Goal: Task Accomplishment & Management: Manage account settings

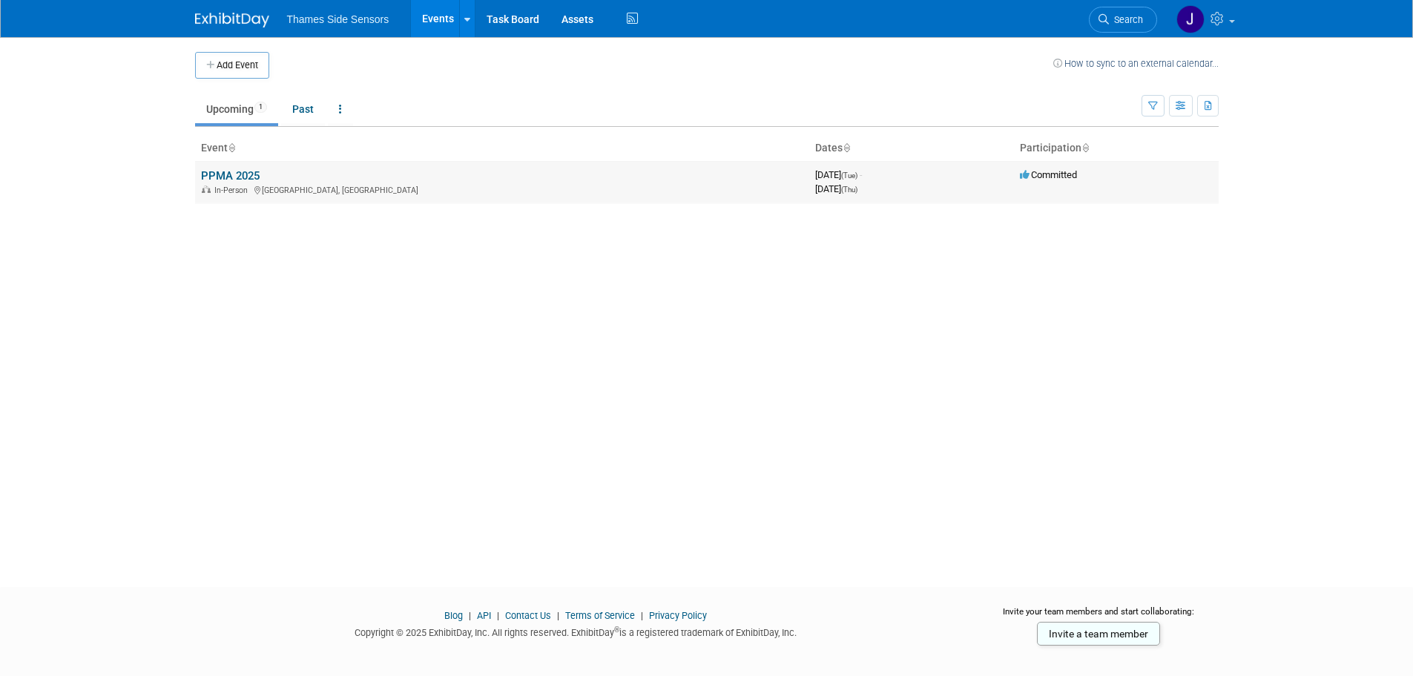
click at [251, 176] on link "PPMA 2025" at bounding box center [230, 175] width 59 height 13
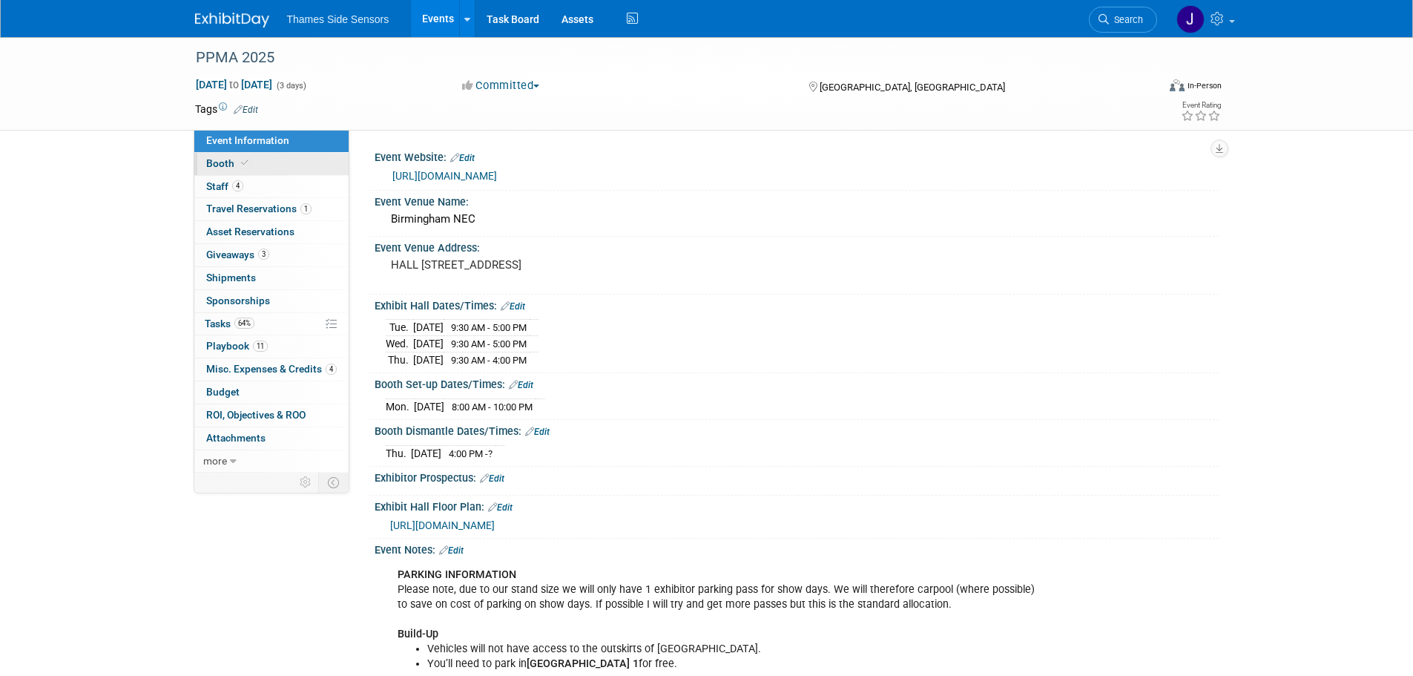
click at [277, 160] on link "Booth" at bounding box center [271, 164] width 154 height 22
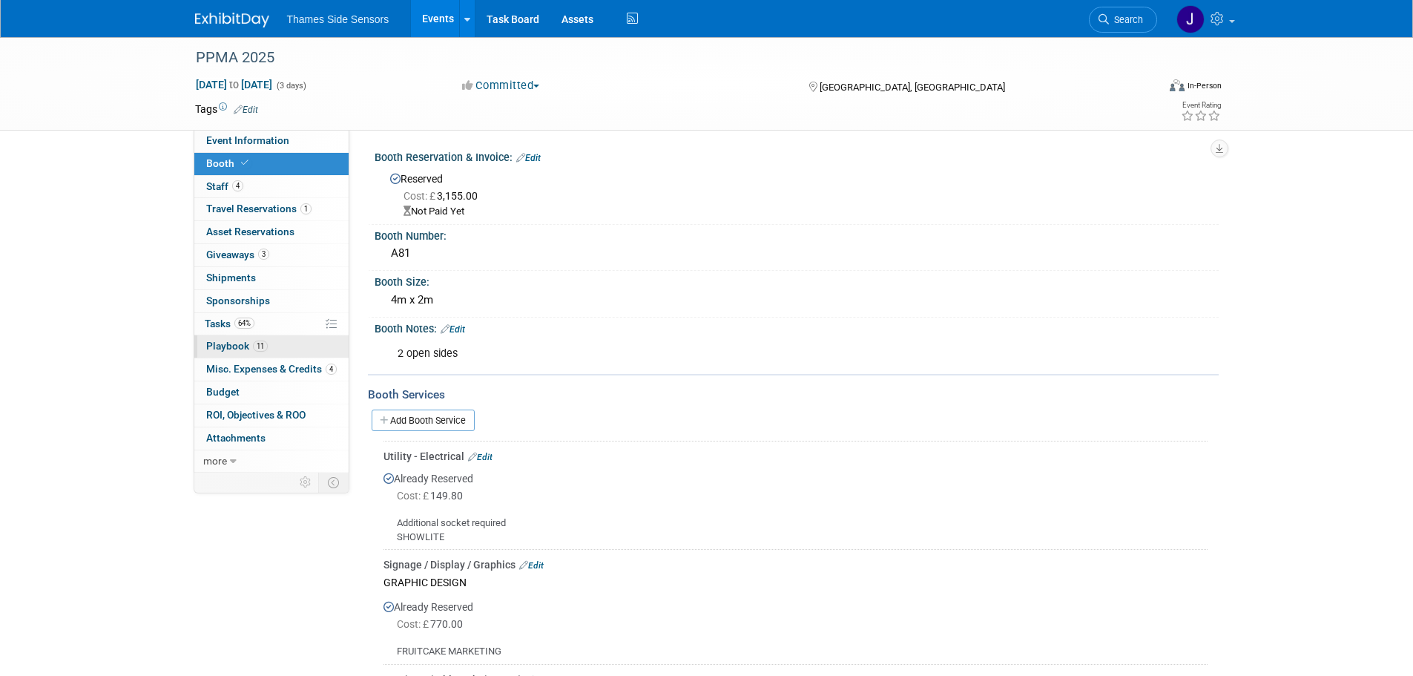
click at [282, 340] on link "11 Playbook 11" at bounding box center [271, 346] width 154 height 22
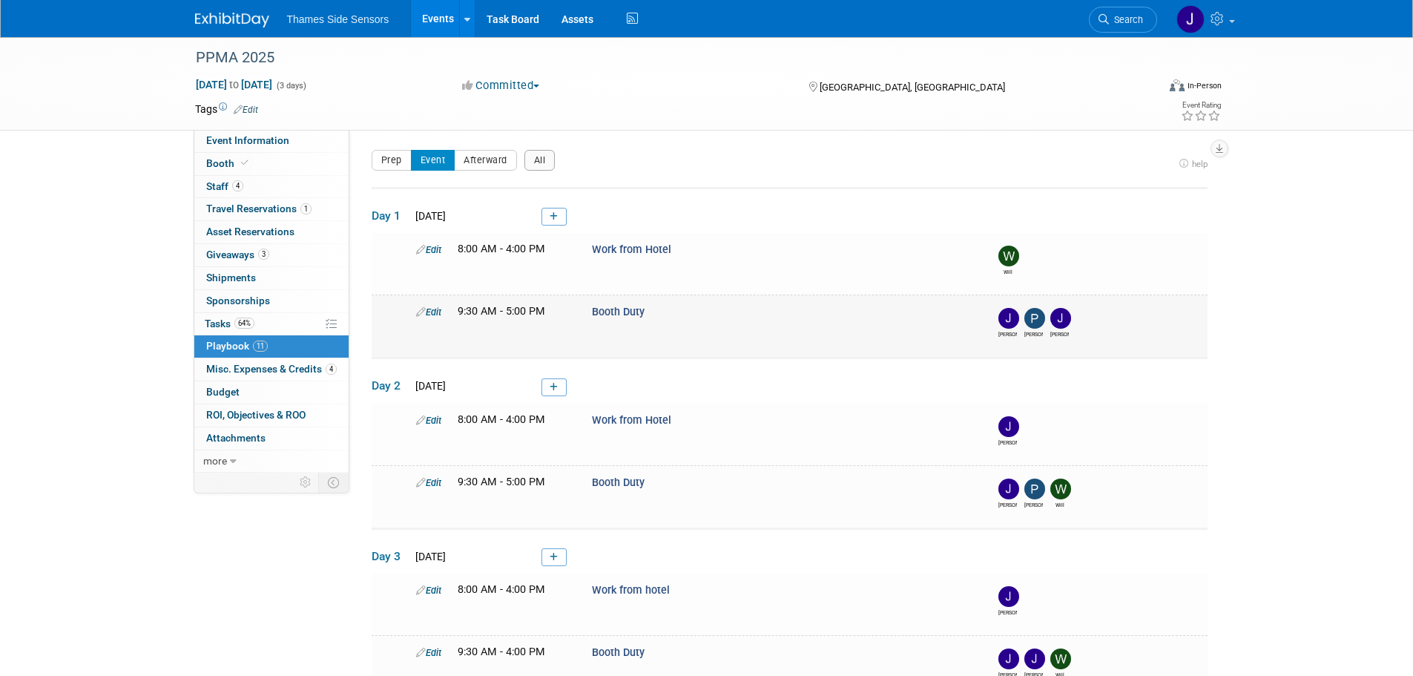
scroll to position [74, 0]
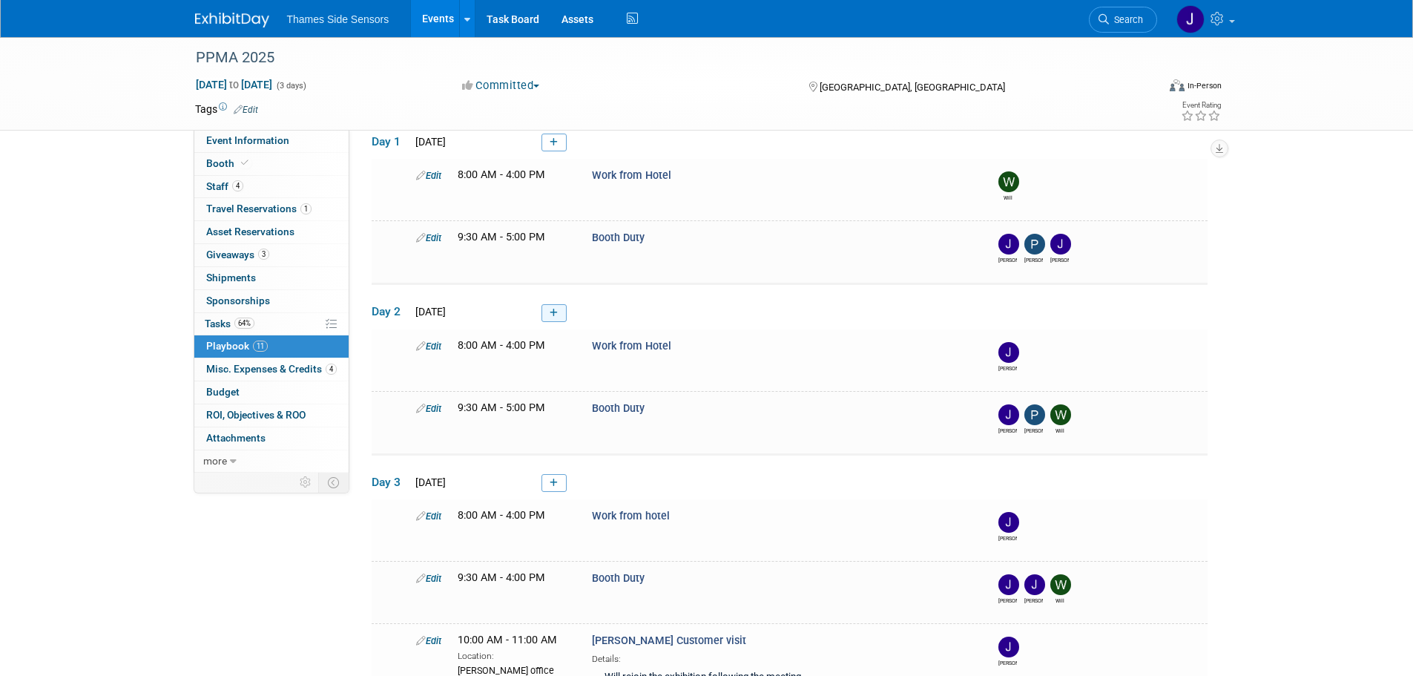
click at [559, 316] on link at bounding box center [553, 313] width 25 height 18
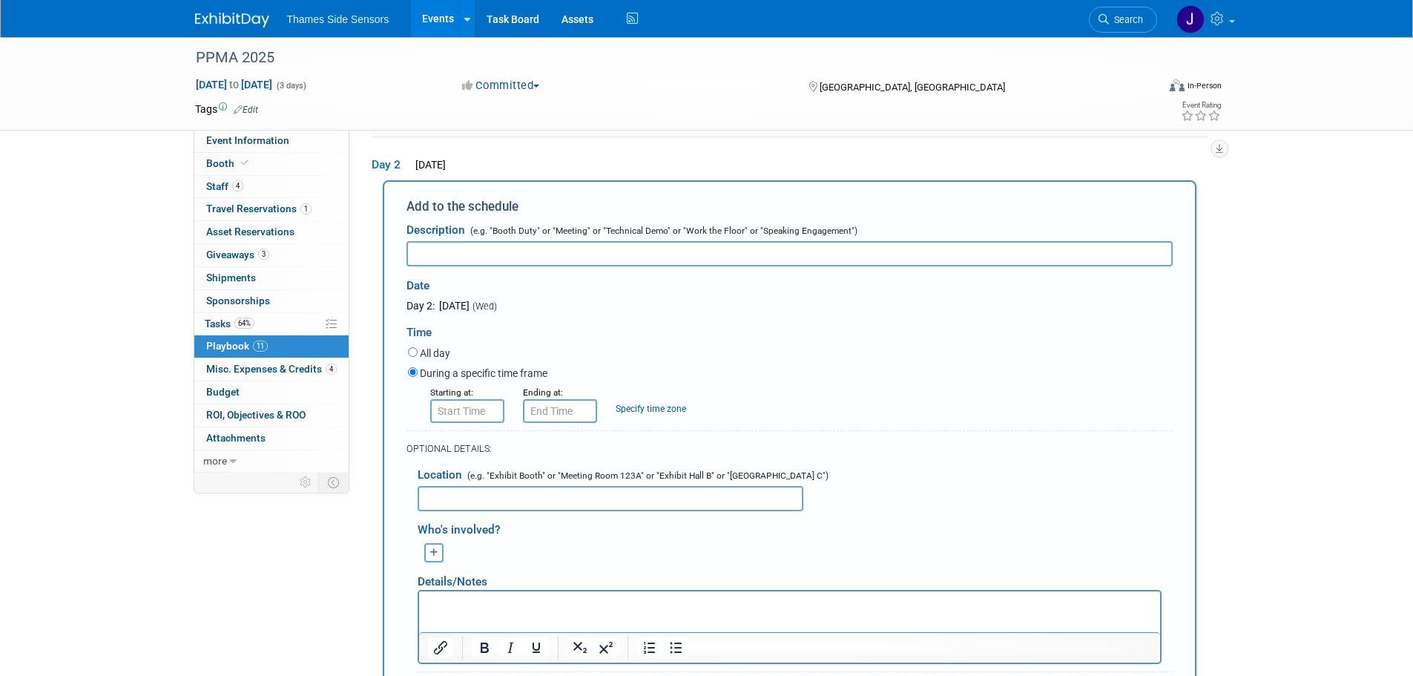
scroll to position [0, 0]
type input "Booth Duty (AM only)"
click at [454, 415] on input "text" at bounding box center [467, 411] width 74 height 24
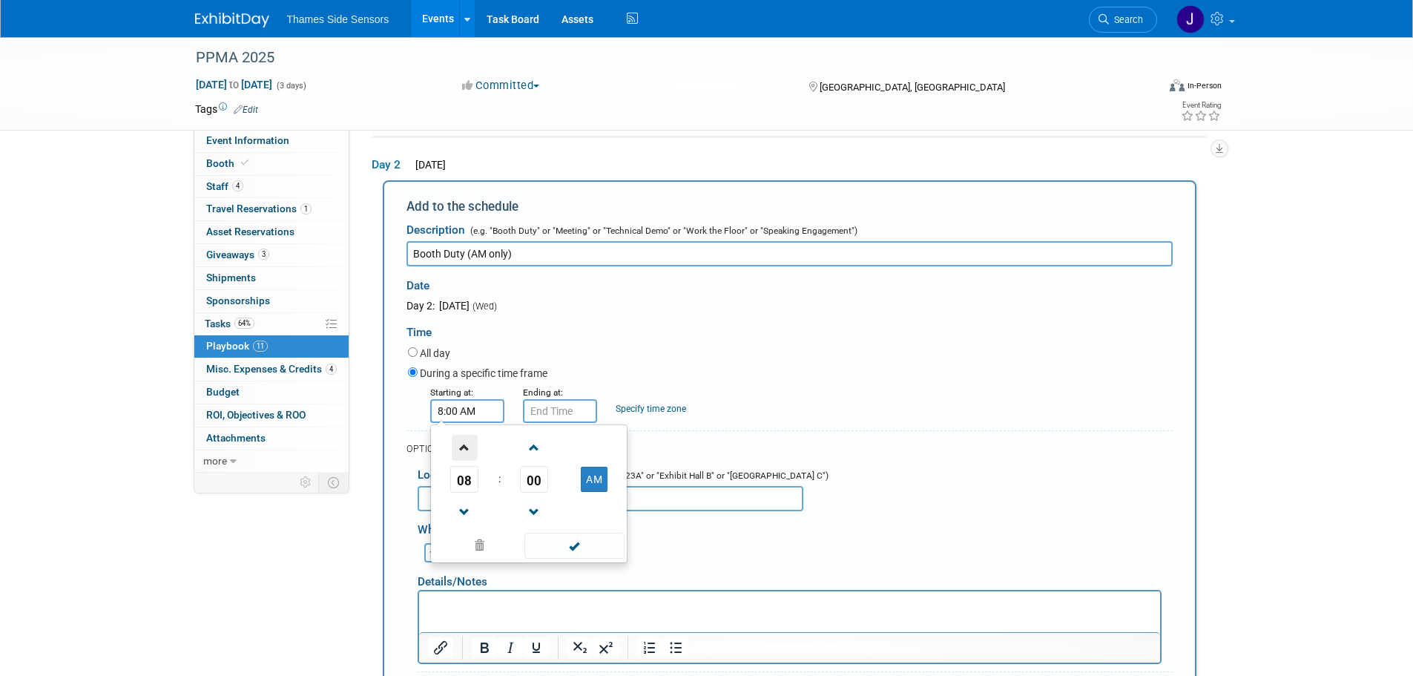
click at [458, 450] on span at bounding box center [465, 448] width 26 height 26
type input "9:00 AM"
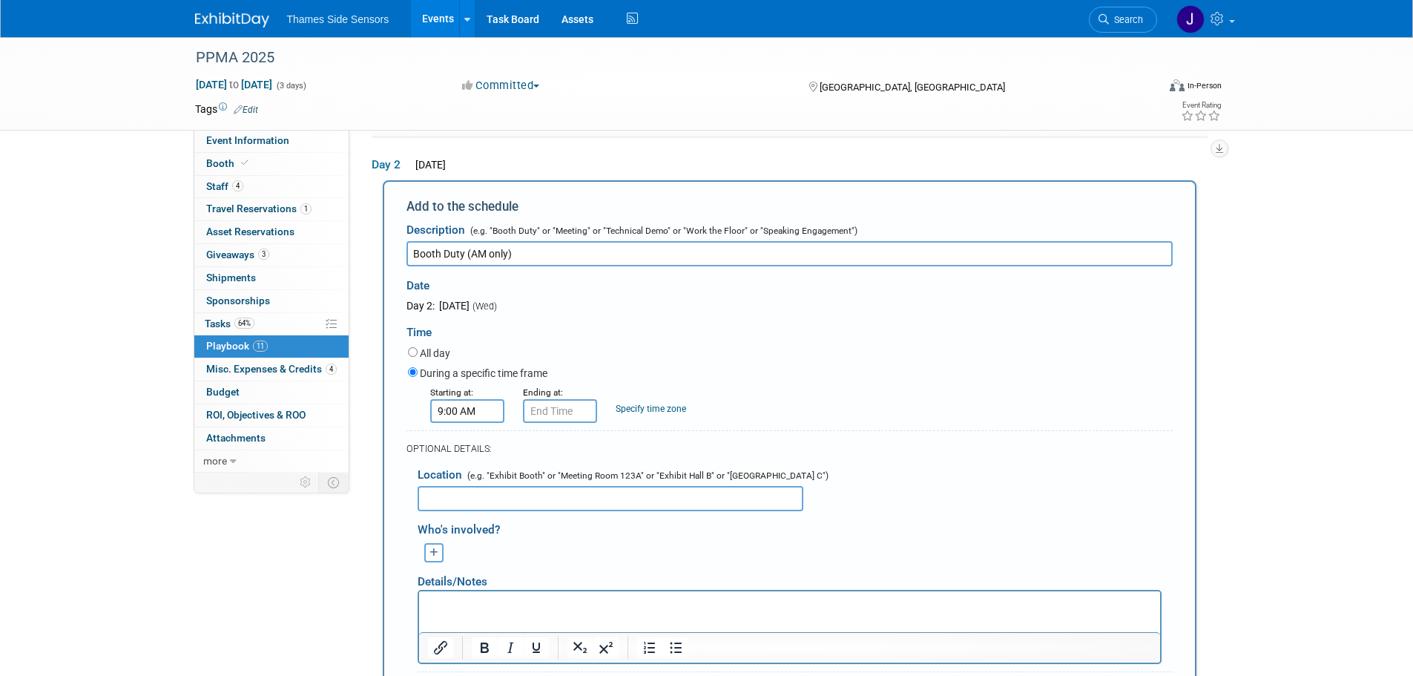
click at [712, 421] on div "Starting at: 9:00 AM Ending at: Specify time zone Time zone:" at bounding box center [790, 403] width 787 height 39
click at [555, 423] on input "text" at bounding box center [560, 411] width 74 height 24
click at [555, 455] on span at bounding box center [557, 448] width 26 height 26
click at [555, 454] on span at bounding box center [557, 448] width 26 height 26
click at [556, 453] on span at bounding box center [557, 448] width 26 height 26
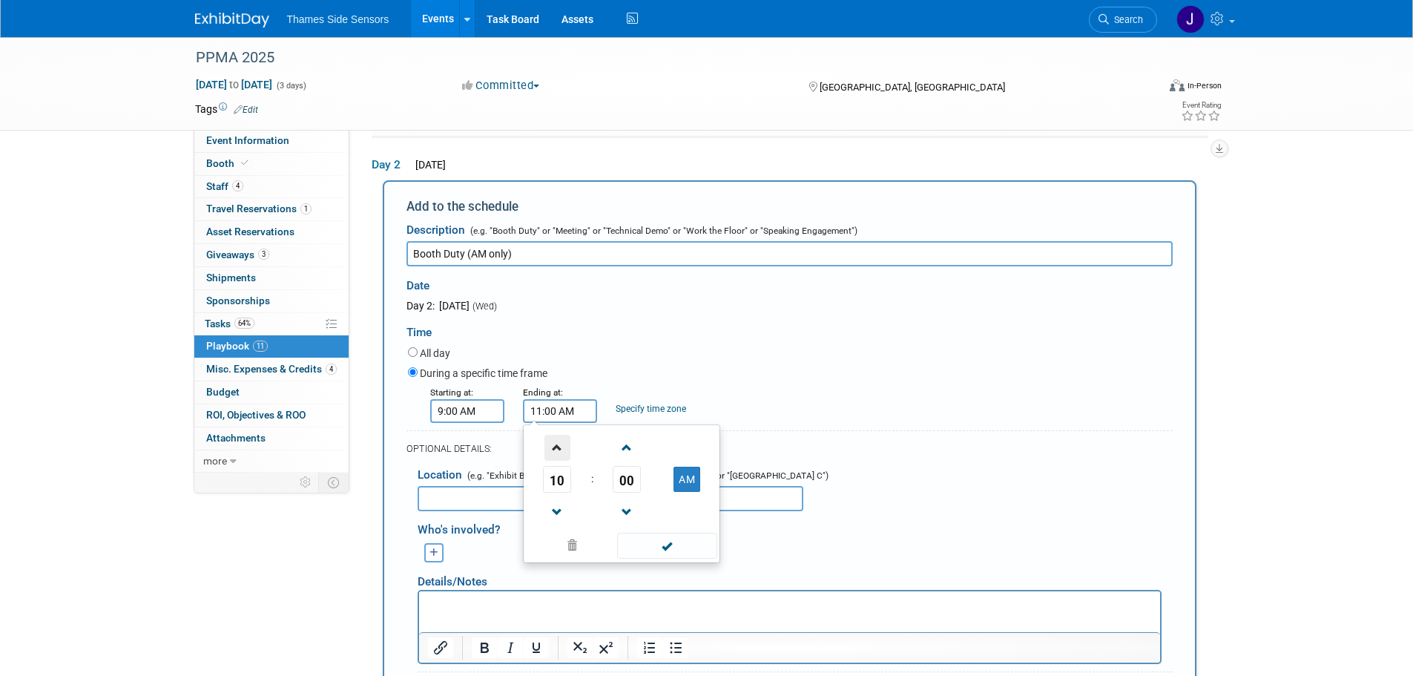
type input "12:00 PM"
click at [676, 545] on span at bounding box center [667, 545] width 100 height 26
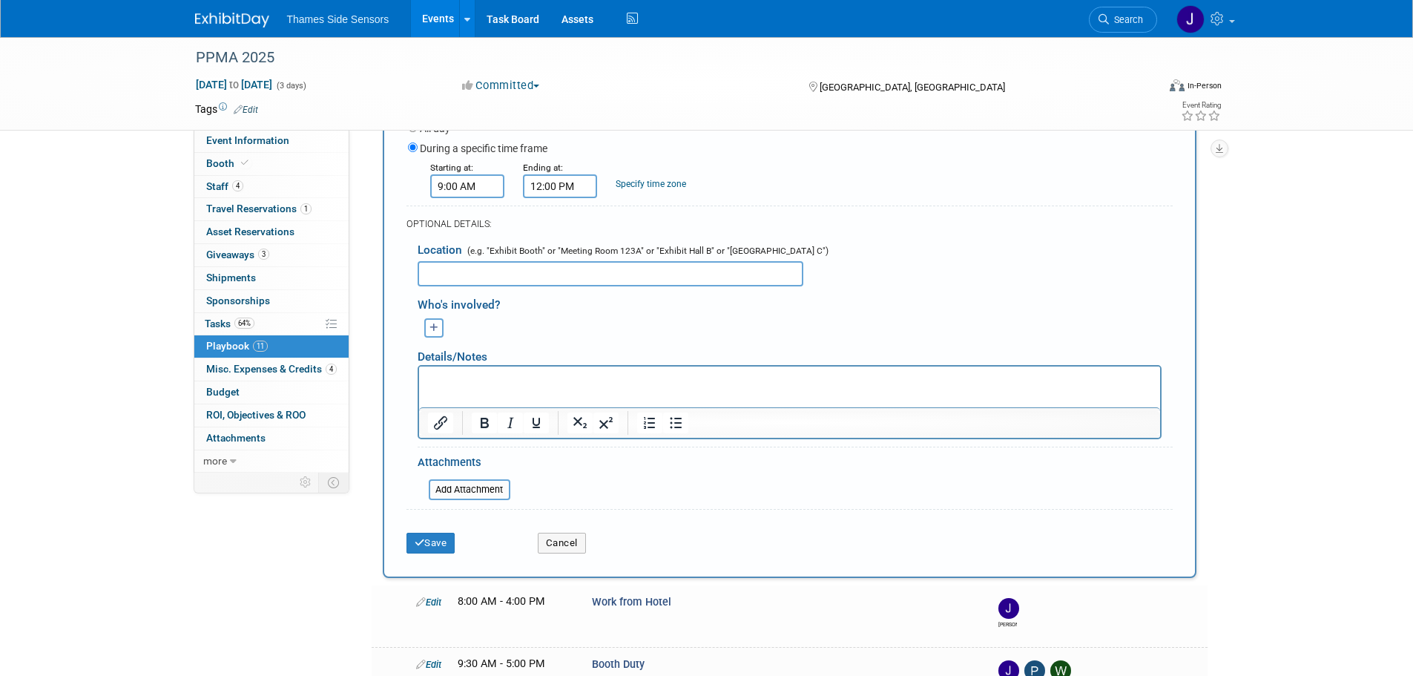
scroll to position [664, 0]
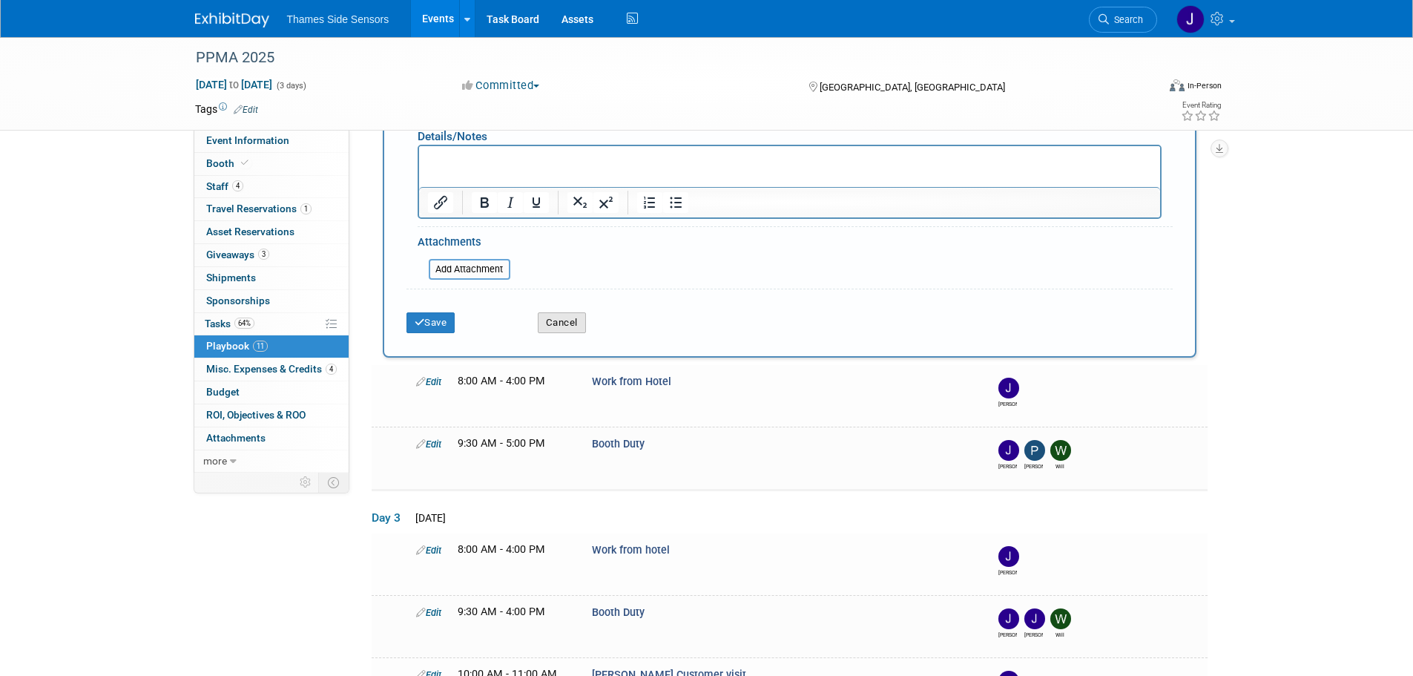
click at [561, 326] on button "Cancel" at bounding box center [562, 322] width 48 height 21
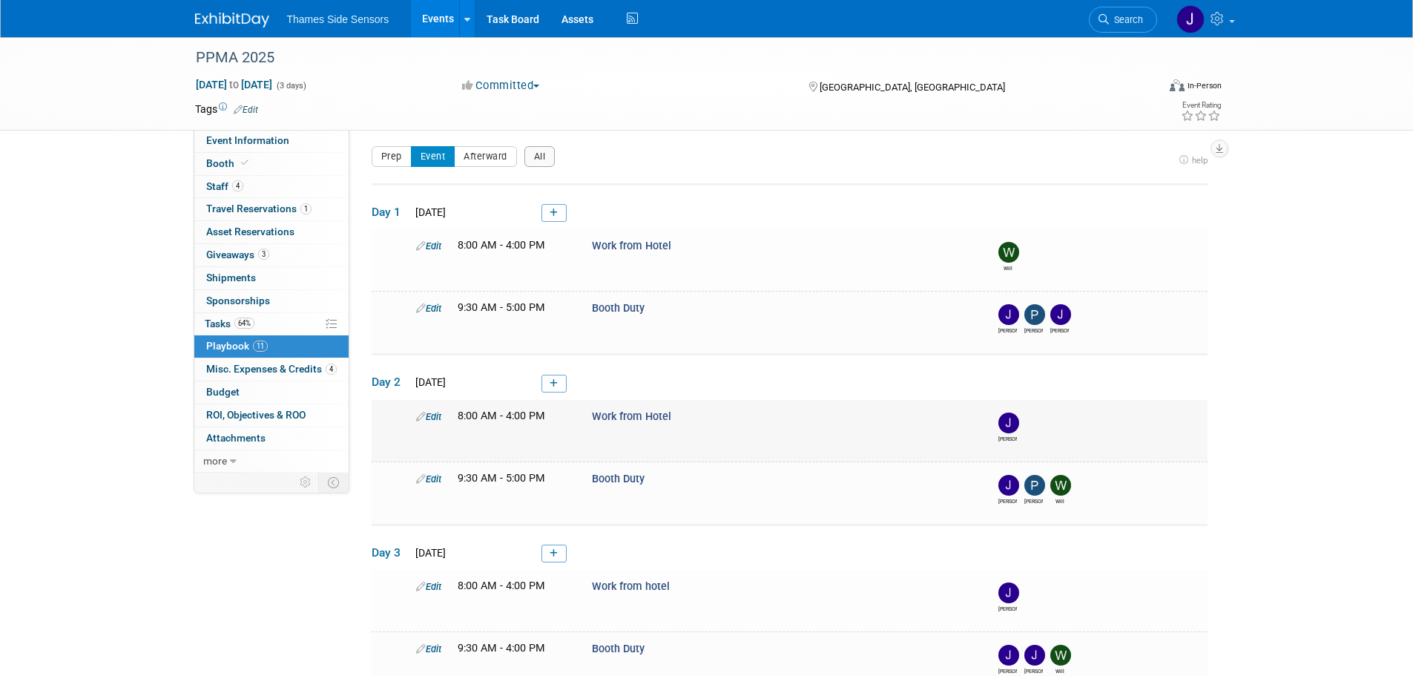
scroll to position [0, 0]
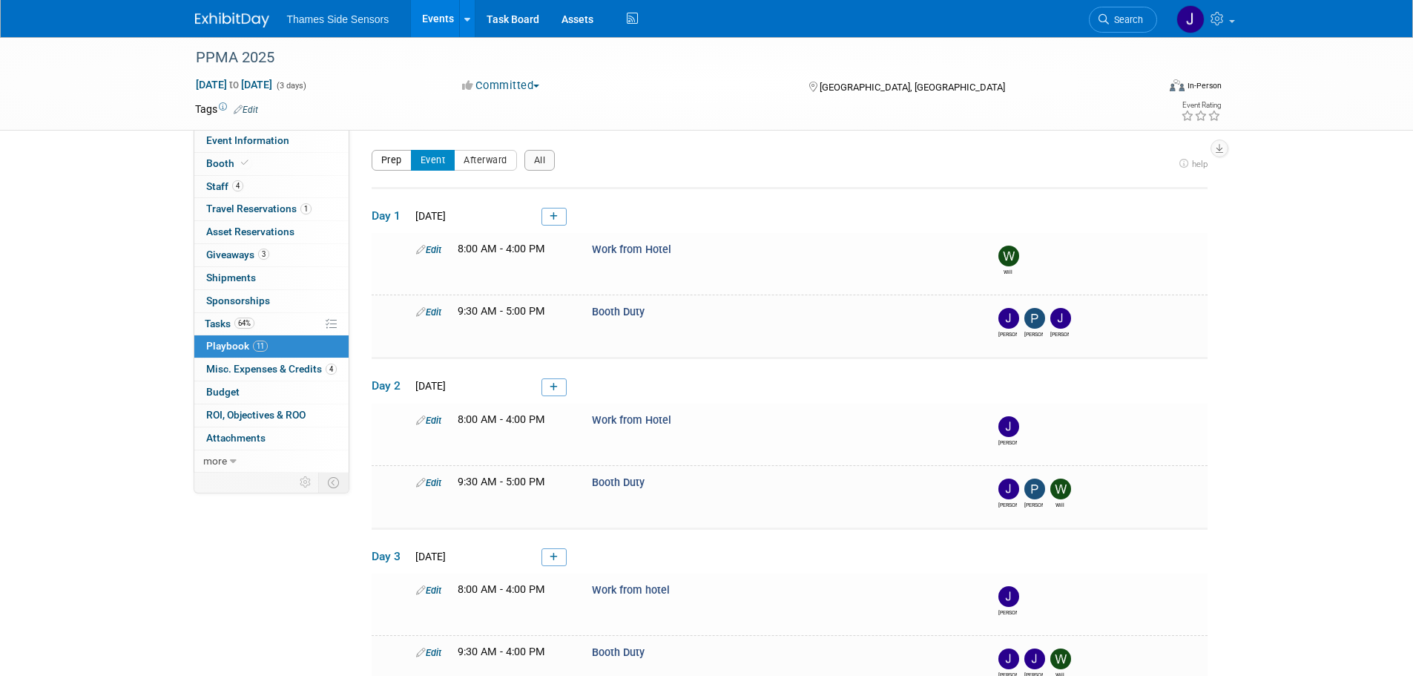
click at [397, 151] on button "Prep" at bounding box center [391, 160] width 40 height 21
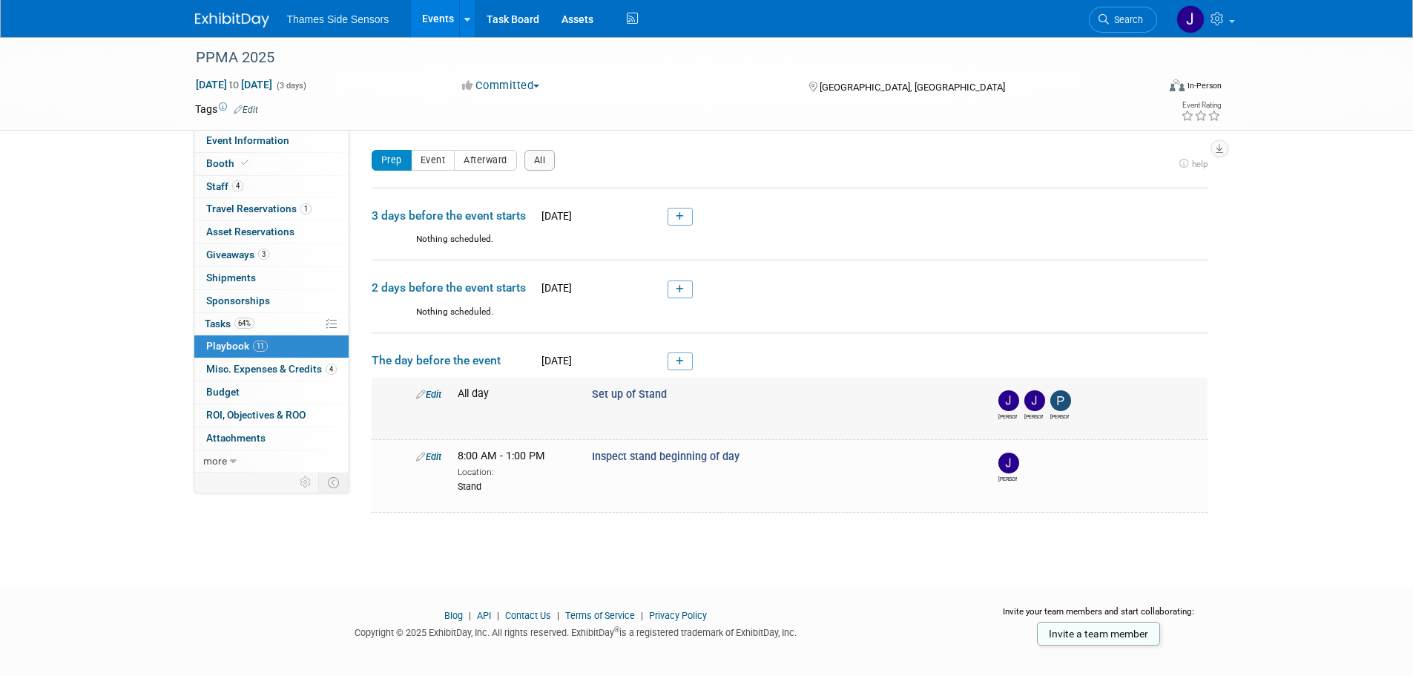
click at [424, 389] on icon at bounding box center [421, 394] width 10 height 10
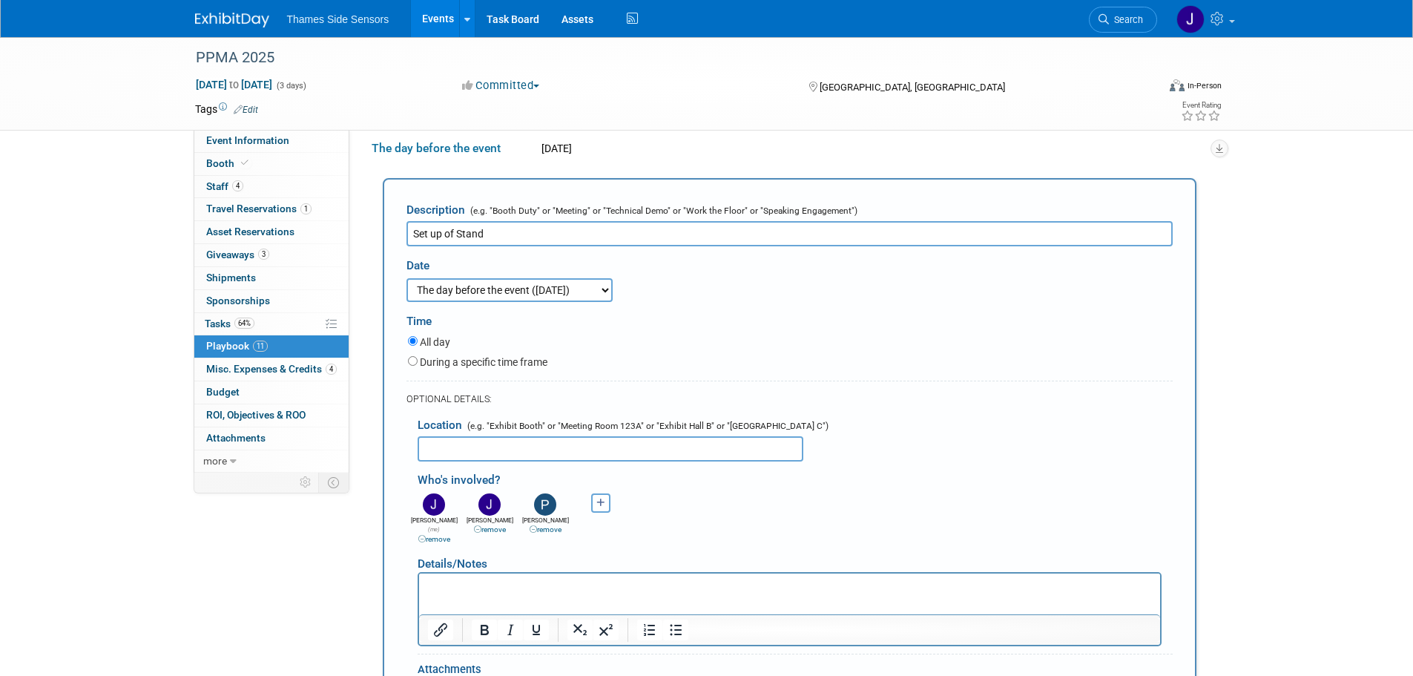
click at [534, 532] on icon at bounding box center [532, 528] width 7 height 7
click at [548, 504] on icon "button" at bounding box center [545, 503] width 9 height 10
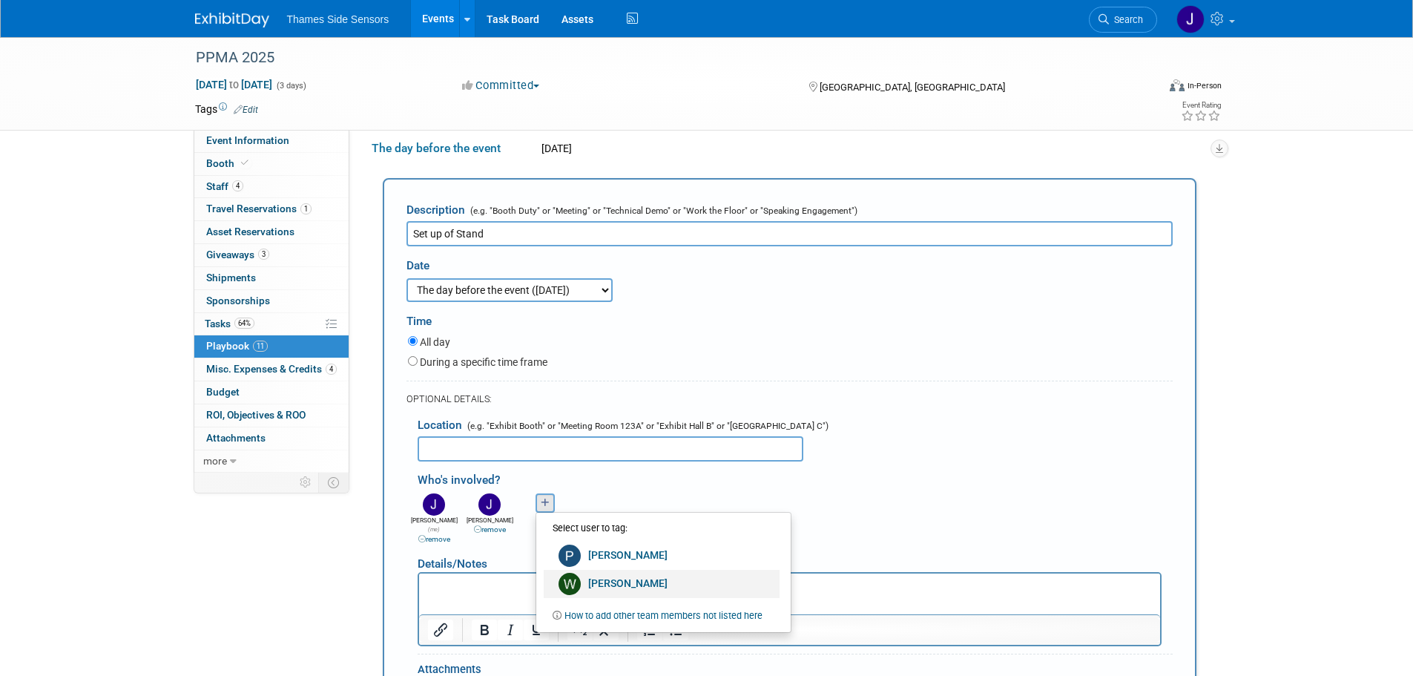
drag, startPoint x: 612, startPoint y: 583, endPoint x: 216, endPoint y: 4, distance: 701.6
click at [612, 583] on link "[PERSON_NAME]" at bounding box center [662, 583] width 236 height 28
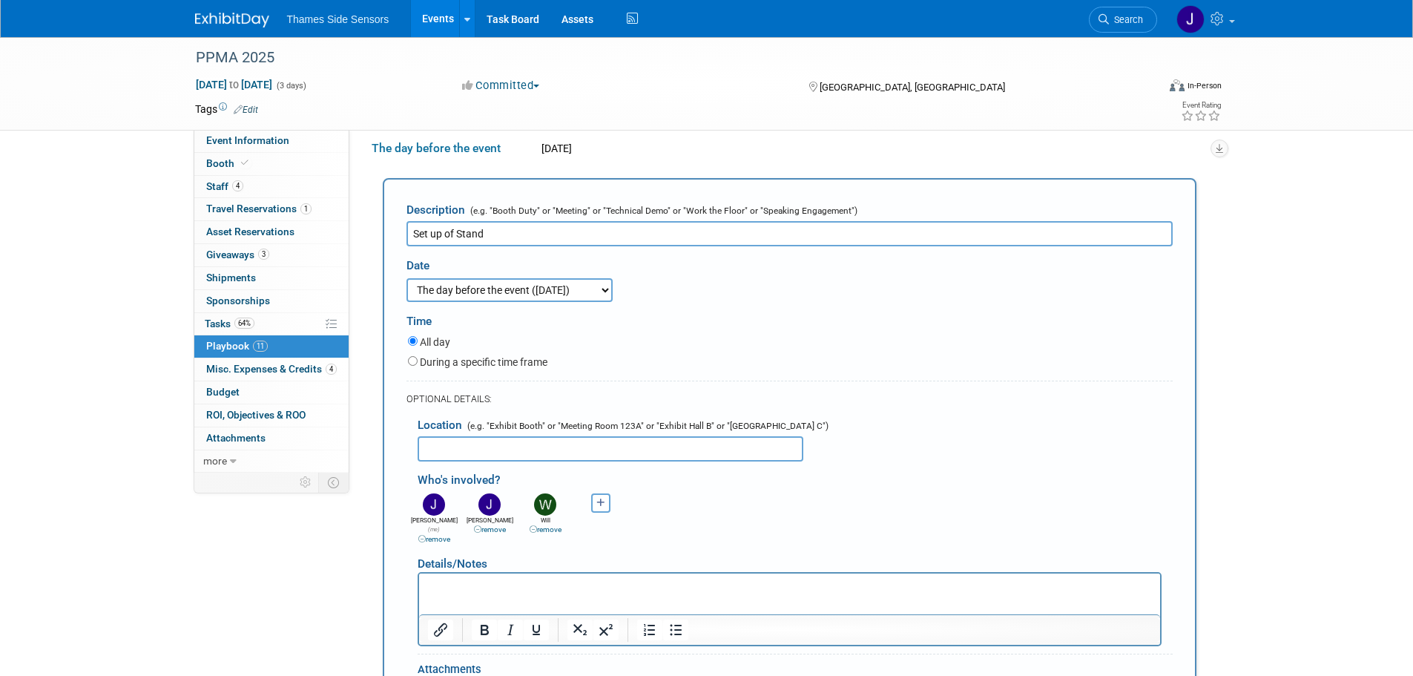
click at [644, 516] on div "[PERSON_NAME] (me) remove [PERSON_NAME] remove [PERSON_NAME] remove remove" at bounding box center [794, 516] width 777 height 55
click at [1292, 208] on div "PPMA 2025 [DATE] to [DATE] (3 days) [DATE] to [DATE] Committed Committed Consid…" at bounding box center [706, 366] width 1413 height 1076
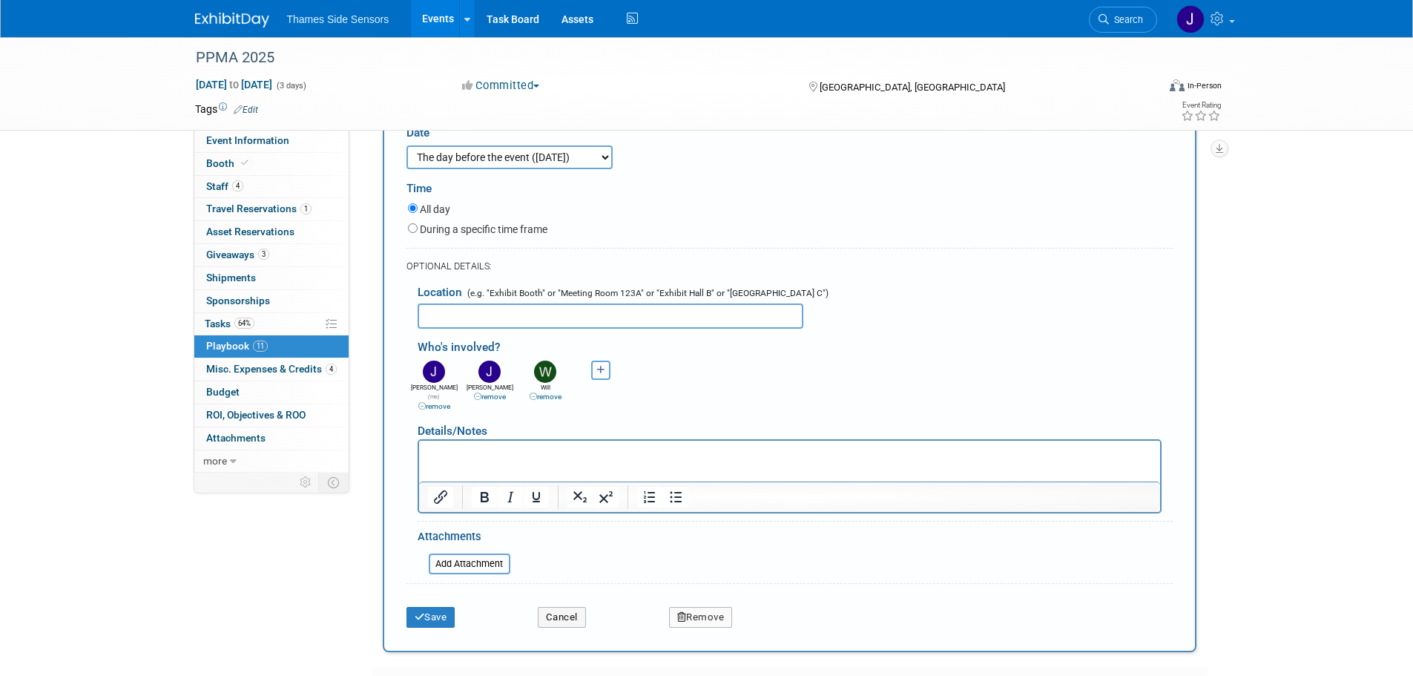
scroll to position [506, 0]
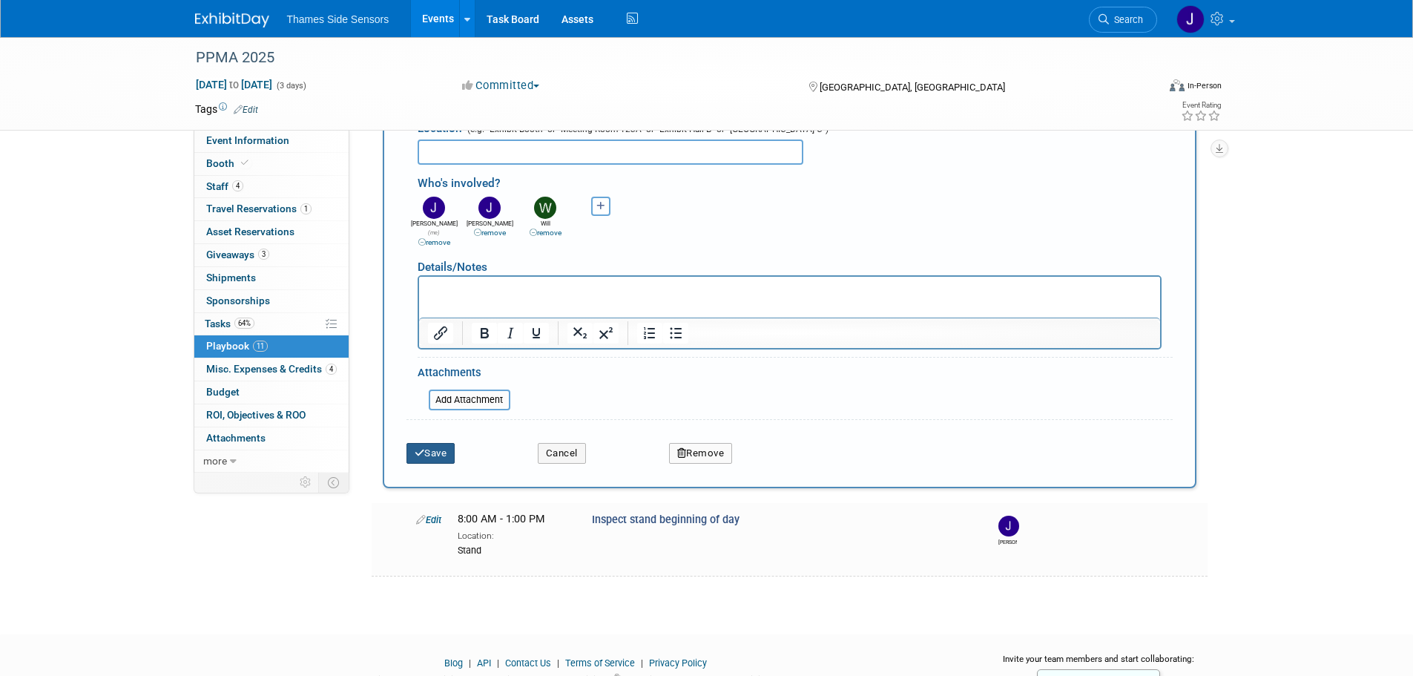
drag, startPoint x: 437, startPoint y: 445, endPoint x: 643, endPoint y: 478, distance: 208.1
click at [438, 445] on button "Save" at bounding box center [430, 453] width 49 height 21
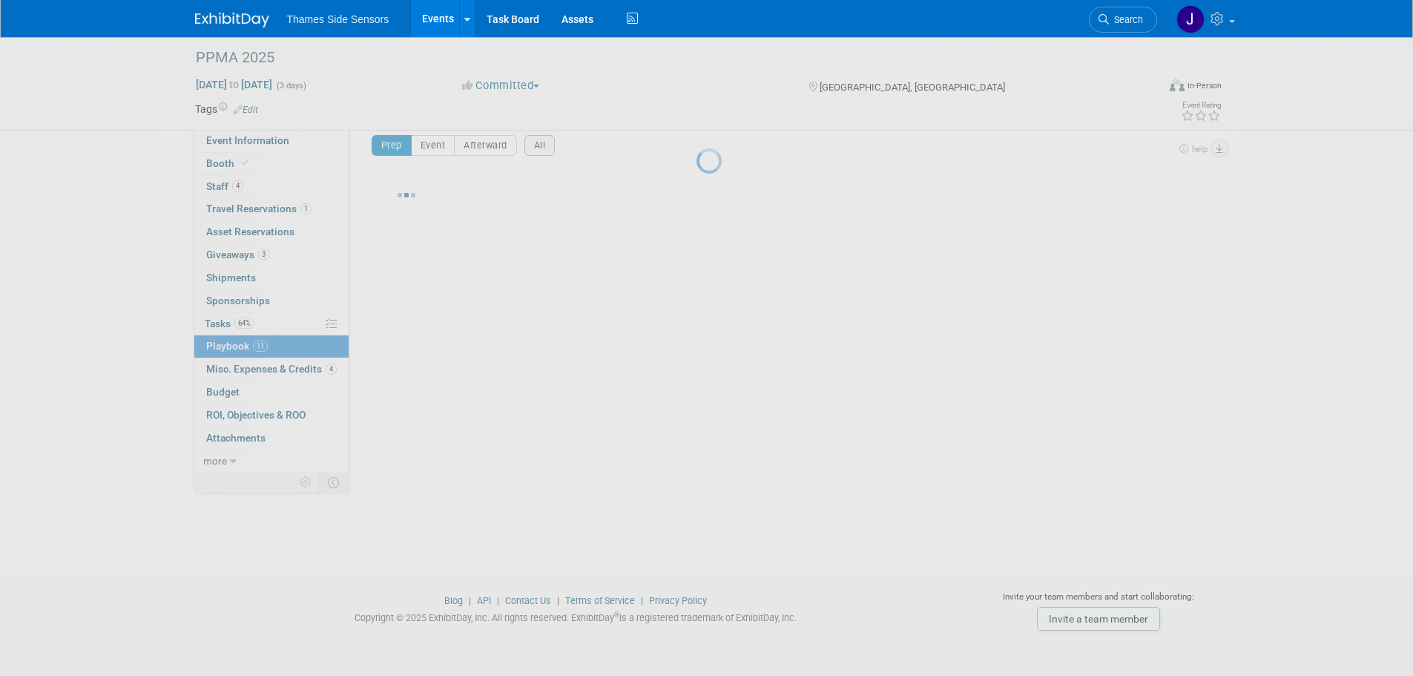
scroll to position [15, 0]
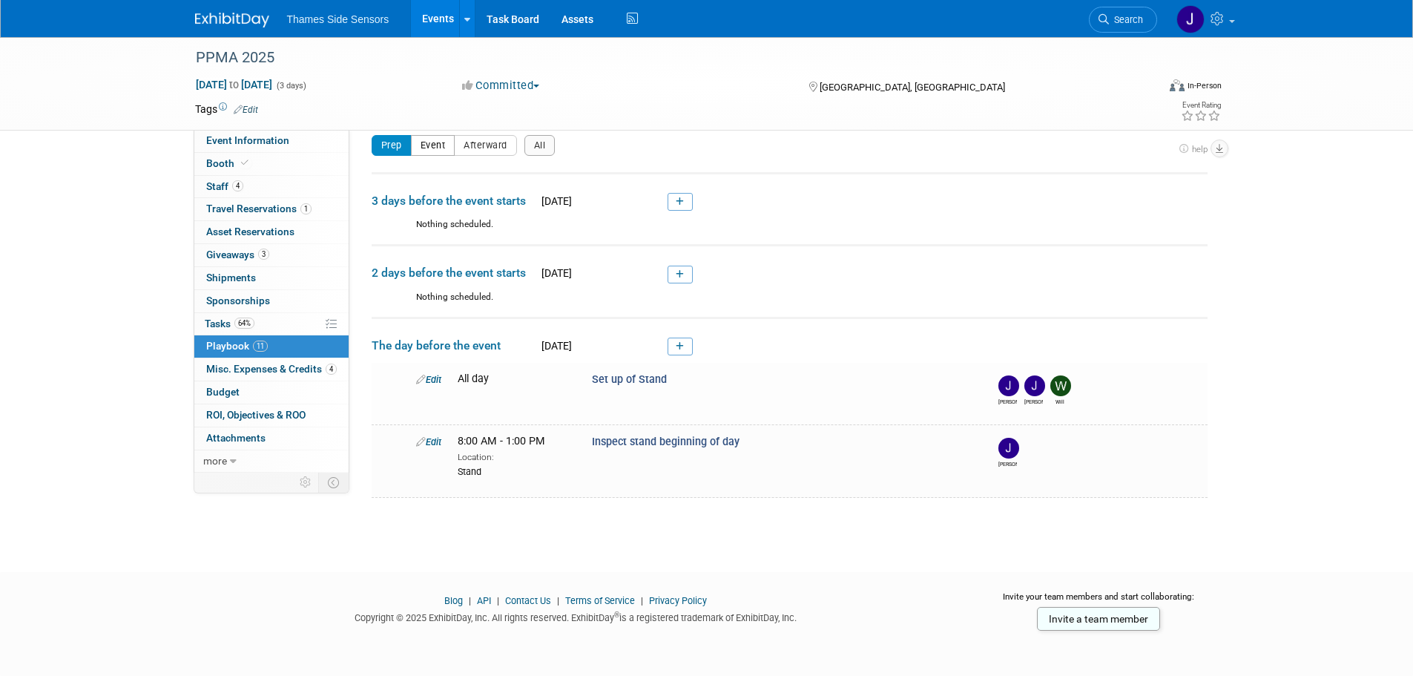
click at [448, 139] on button "Event" at bounding box center [433, 145] width 44 height 21
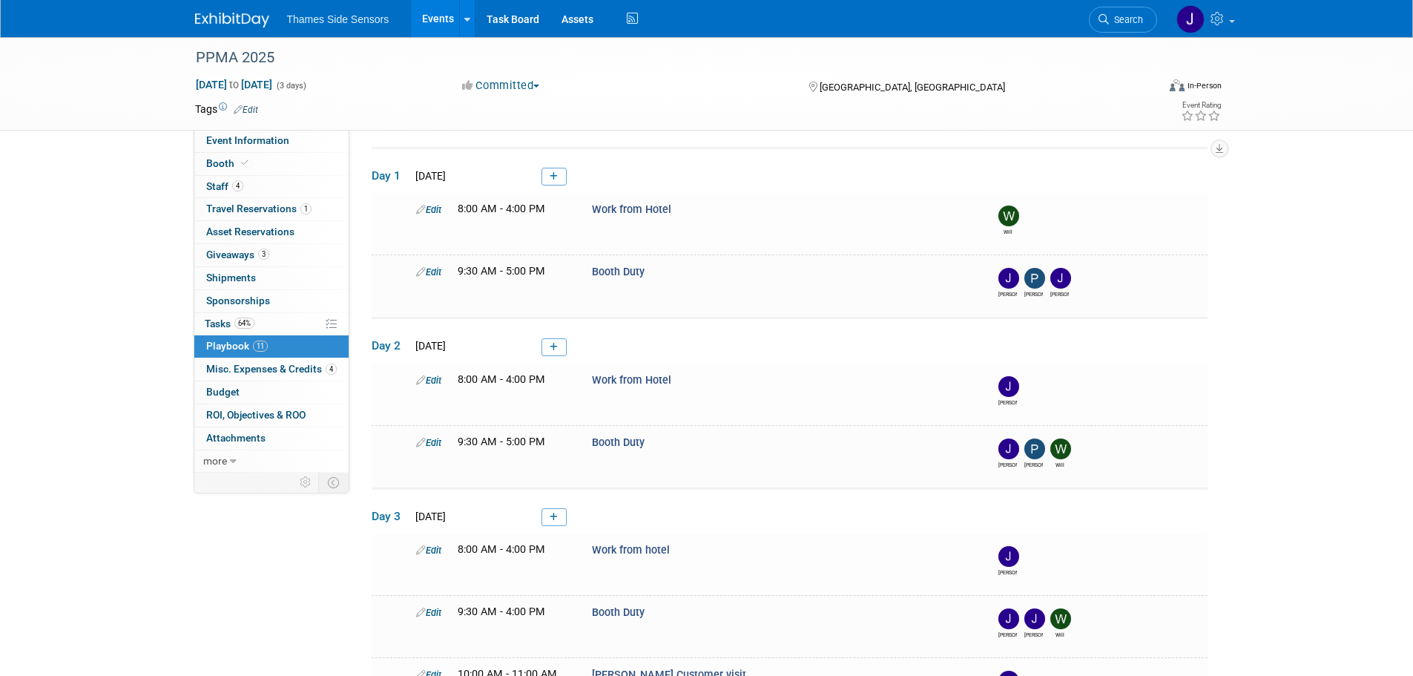
scroll to position [0, 0]
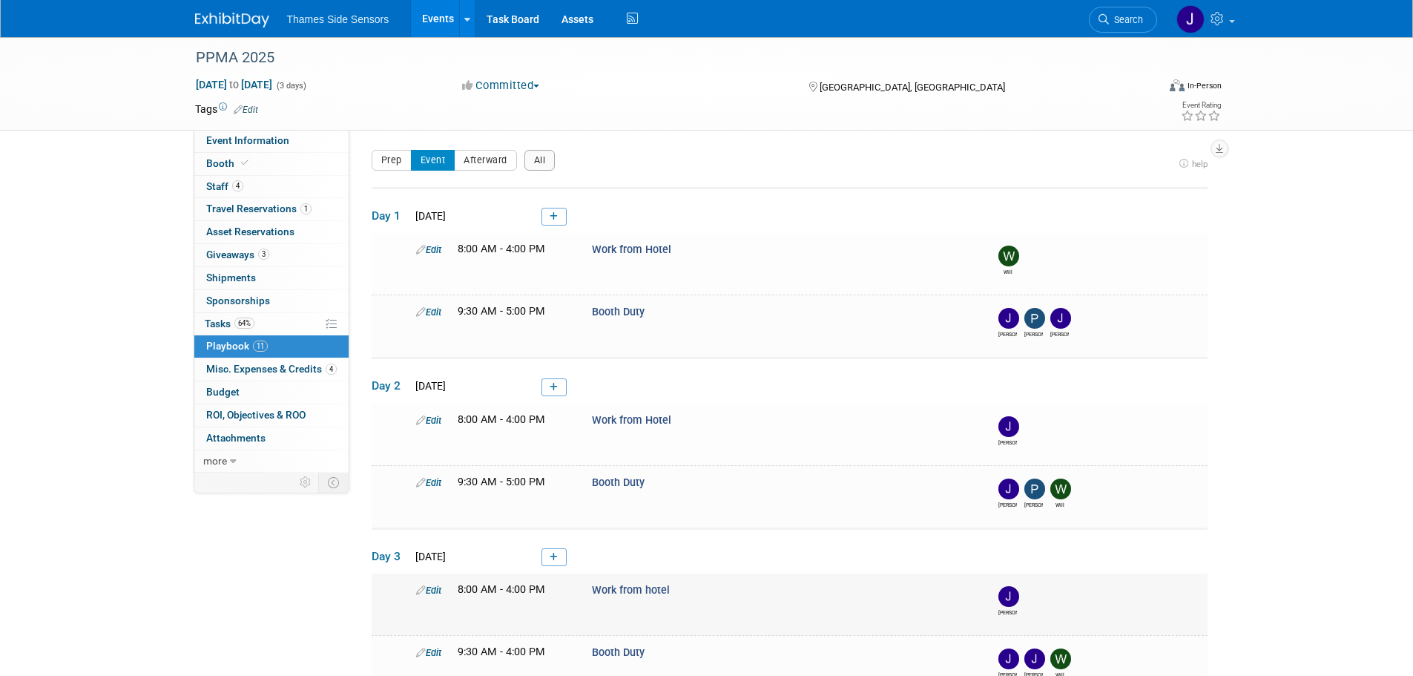
click at [944, 585] on div "Work from hotel" at bounding box center [782, 590] width 403 height 16
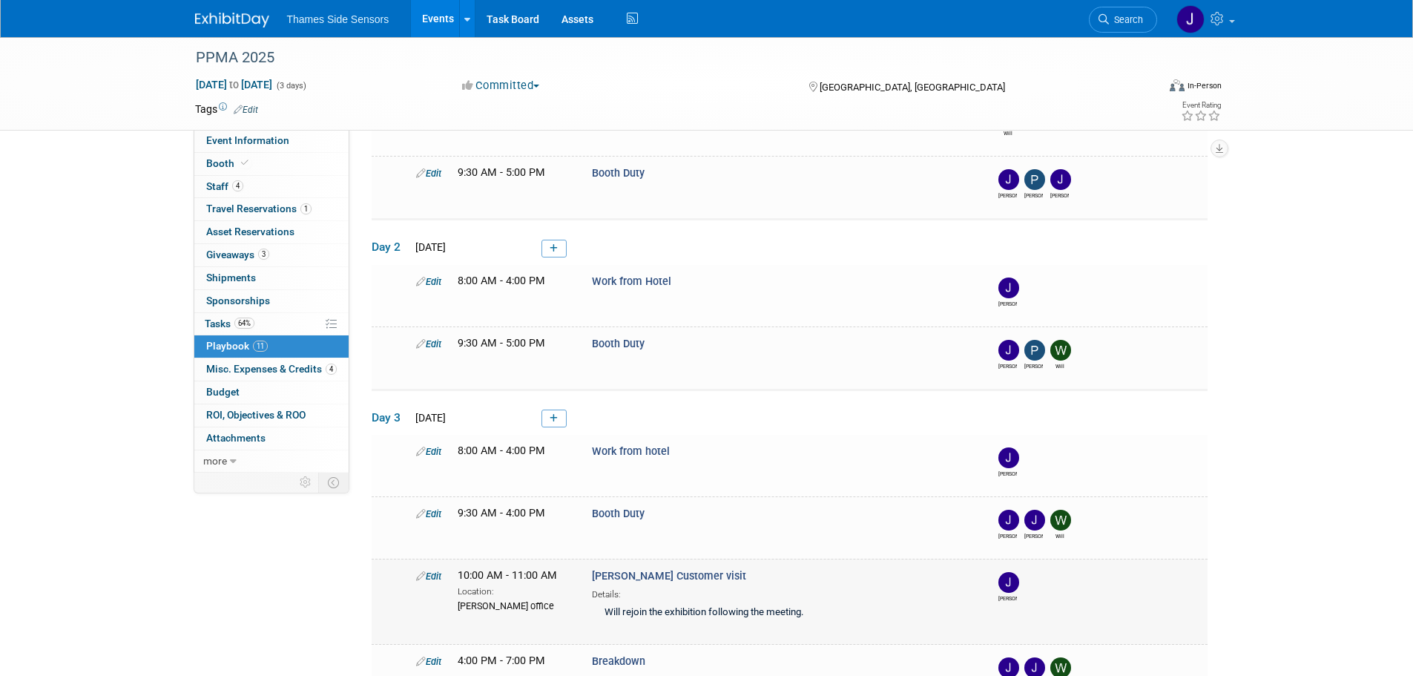
scroll to position [148, 0]
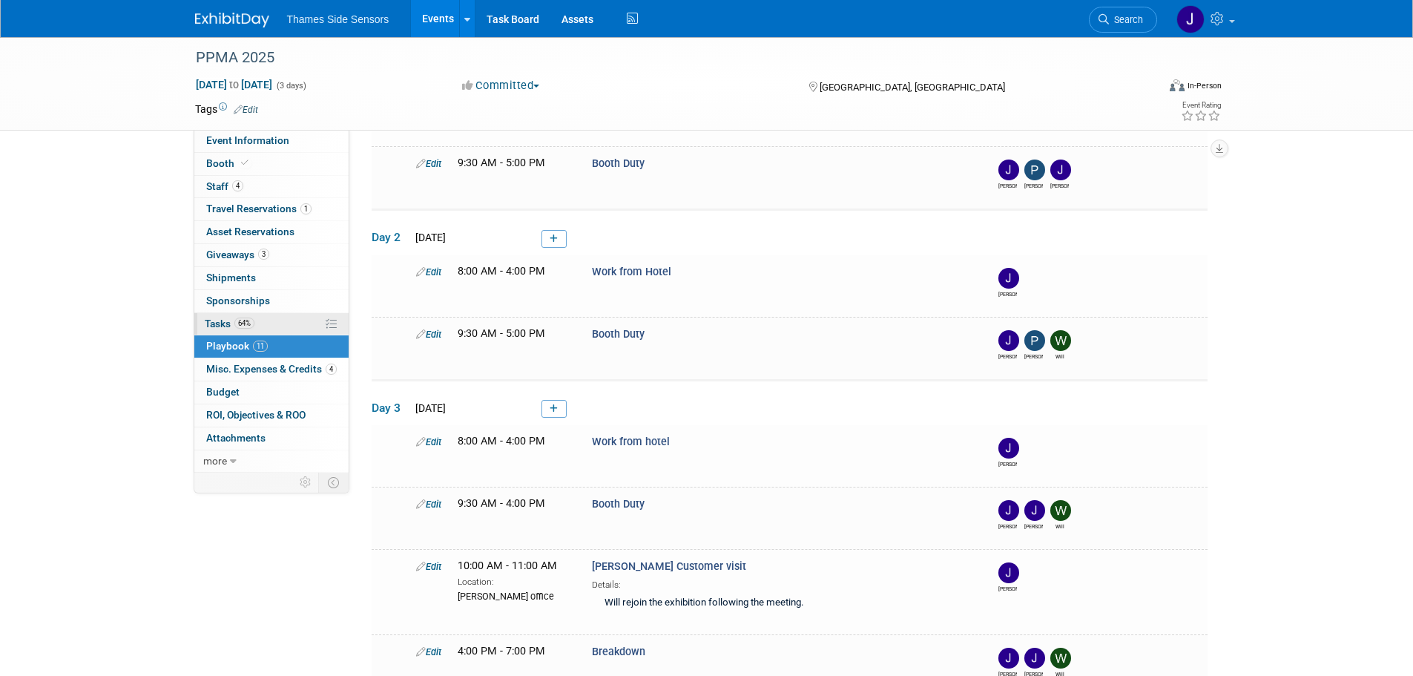
click at [279, 322] on link "64% Tasks 64%" at bounding box center [271, 324] width 154 height 22
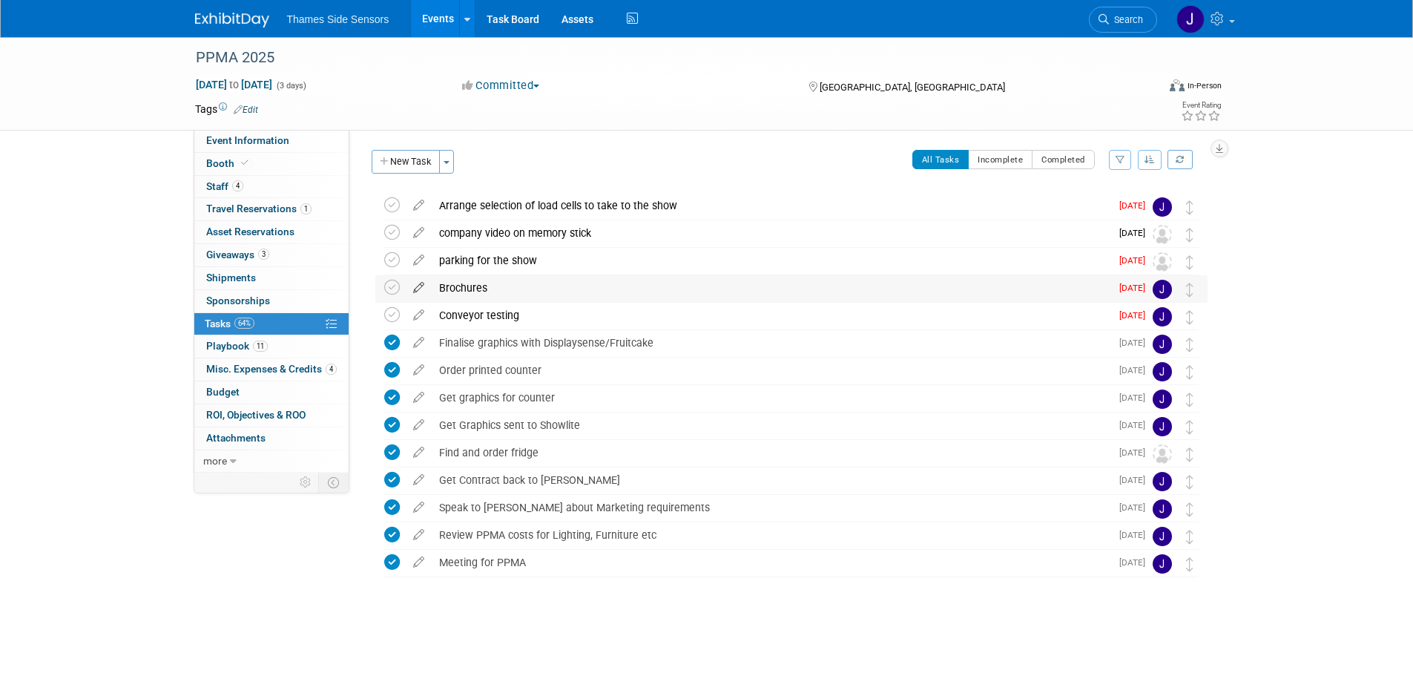
click at [414, 285] on icon at bounding box center [419, 284] width 26 height 19
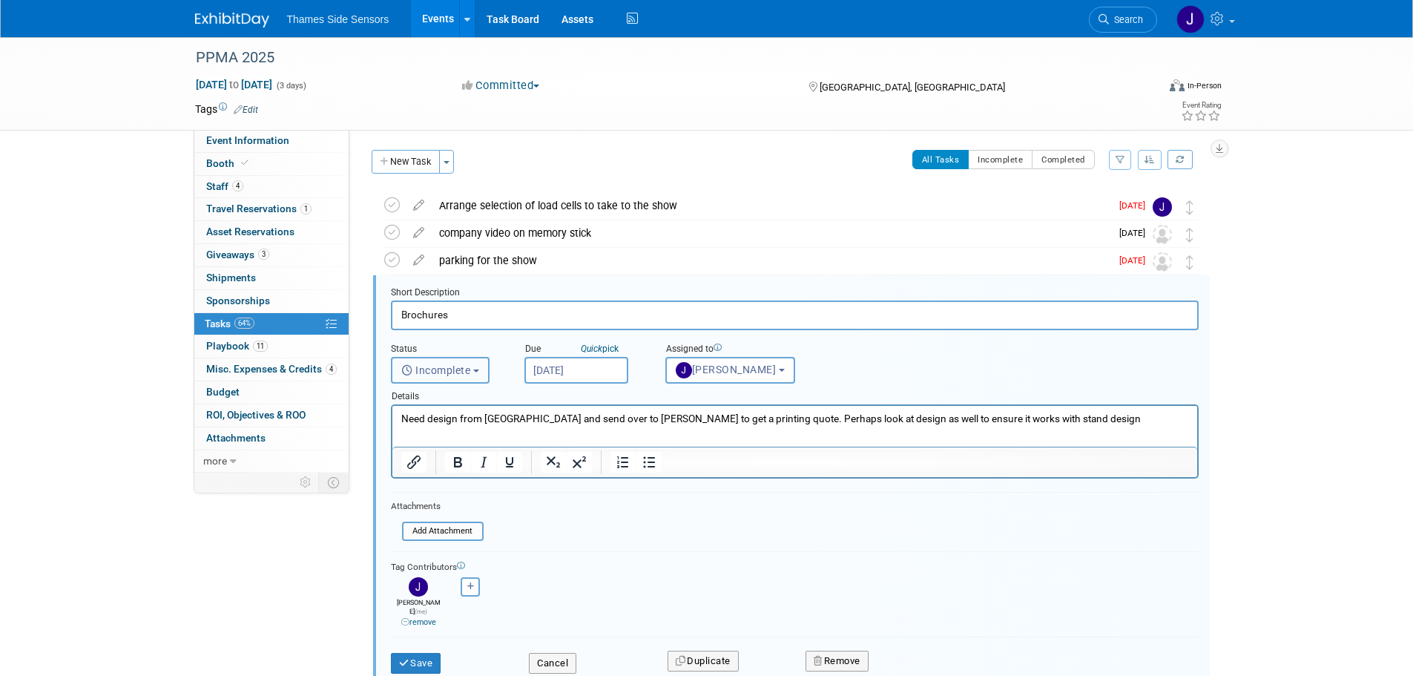
click at [483, 366] on button "Incomplete" at bounding box center [440, 370] width 99 height 27
click at [466, 432] on label "Completed" at bounding box center [439, 434] width 80 height 24
click at [394, 432] on input "Completed" at bounding box center [389, 432] width 10 height 10
select select "3"
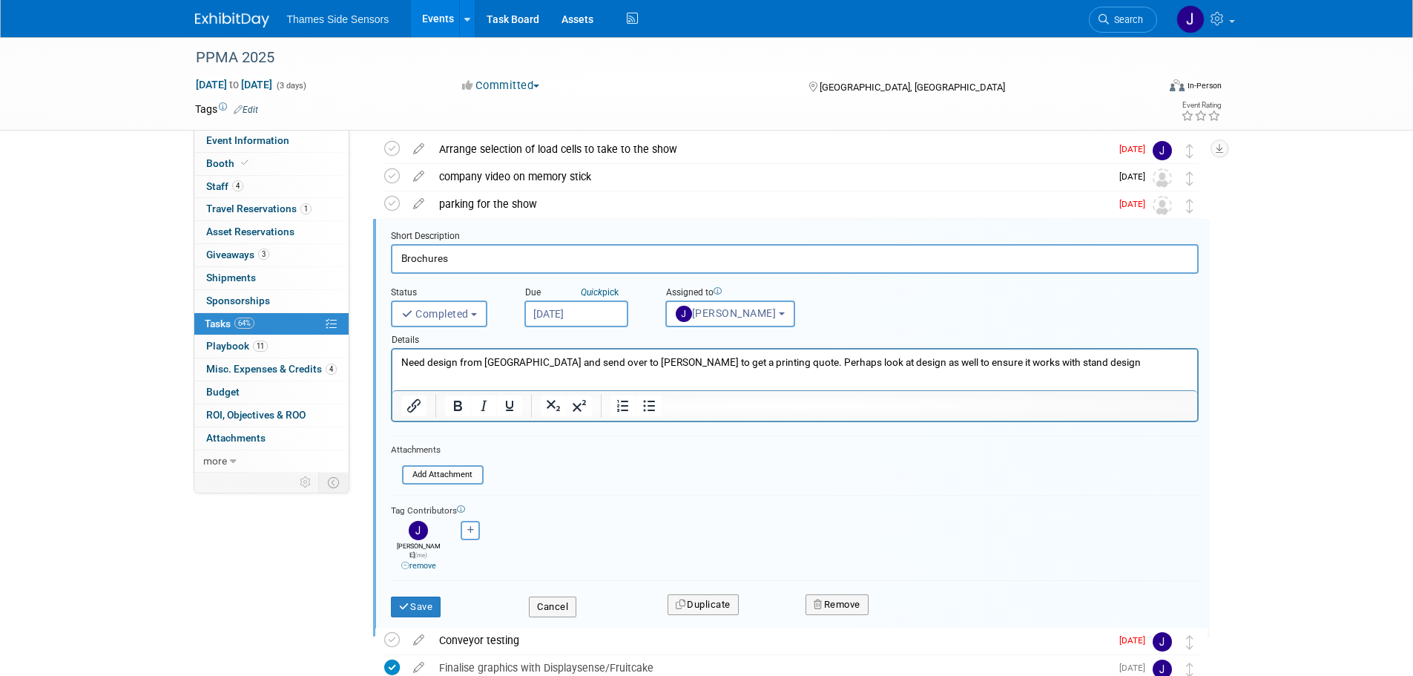
scroll to position [148, 0]
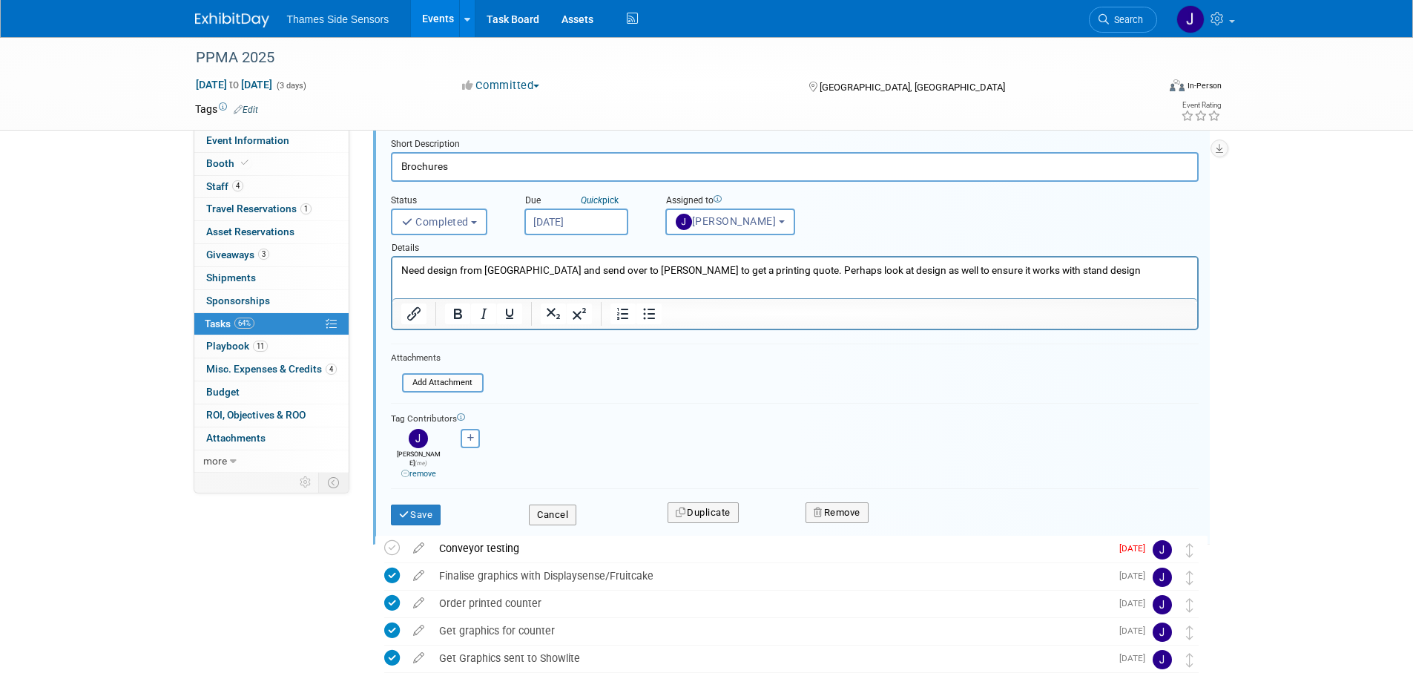
click at [389, 509] on div "Save" at bounding box center [449, 510] width 139 height 30
click at [410, 511] on button "Save" at bounding box center [416, 514] width 50 height 21
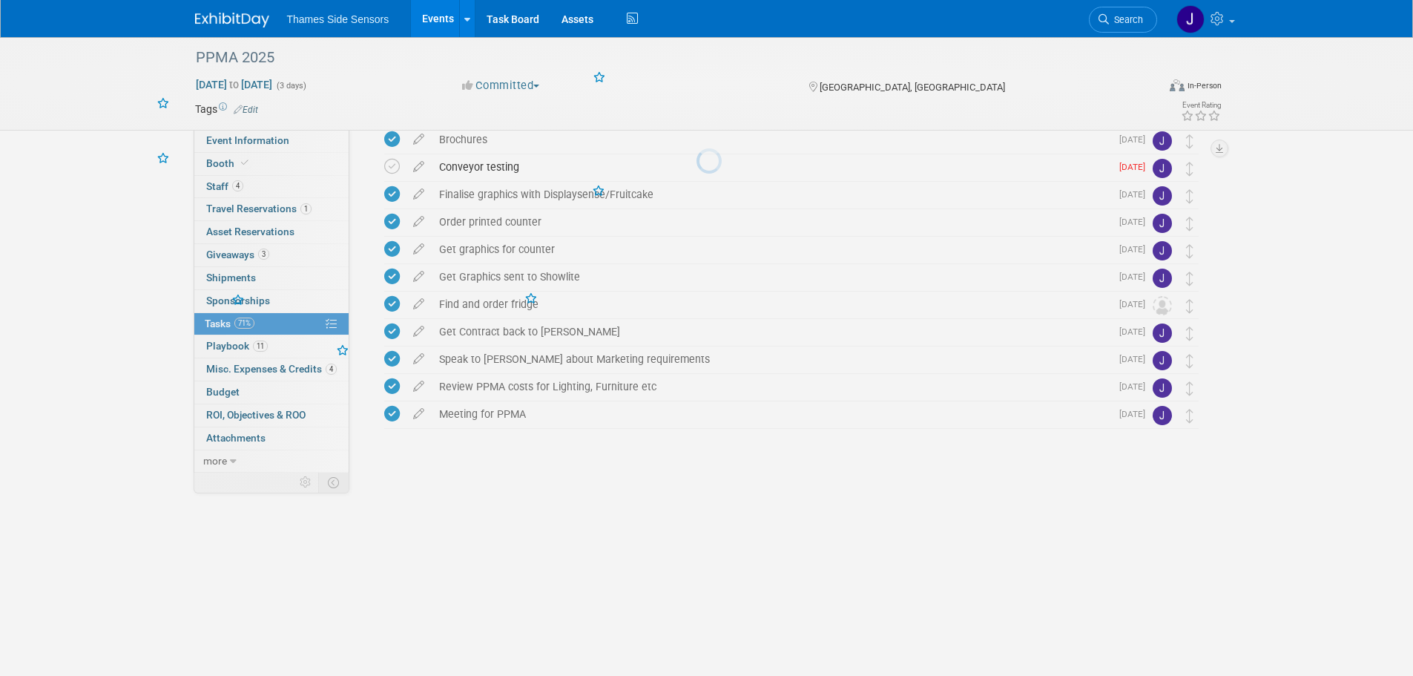
scroll to position [0, 0]
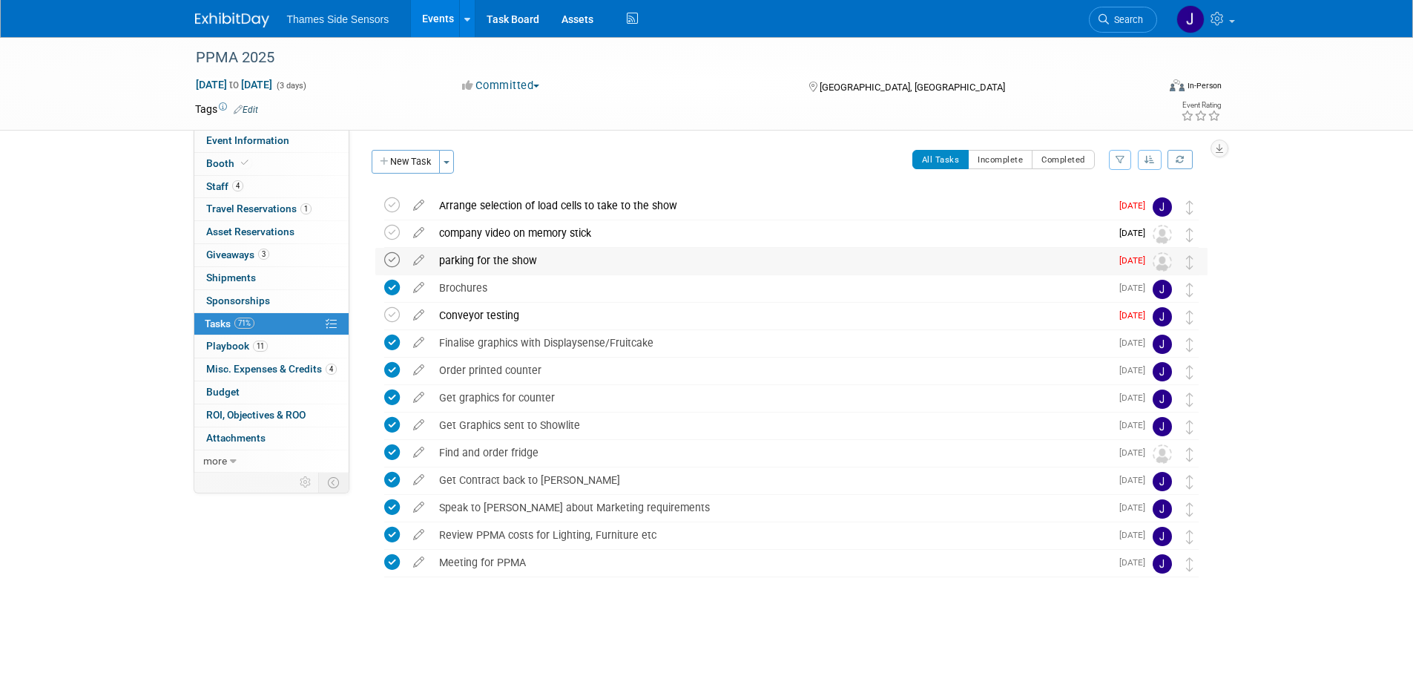
click at [393, 256] on icon at bounding box center [392, 260] width 16 height 16
click at [416, 203] on icon at bounding box center [419, 202] width 26 height 19
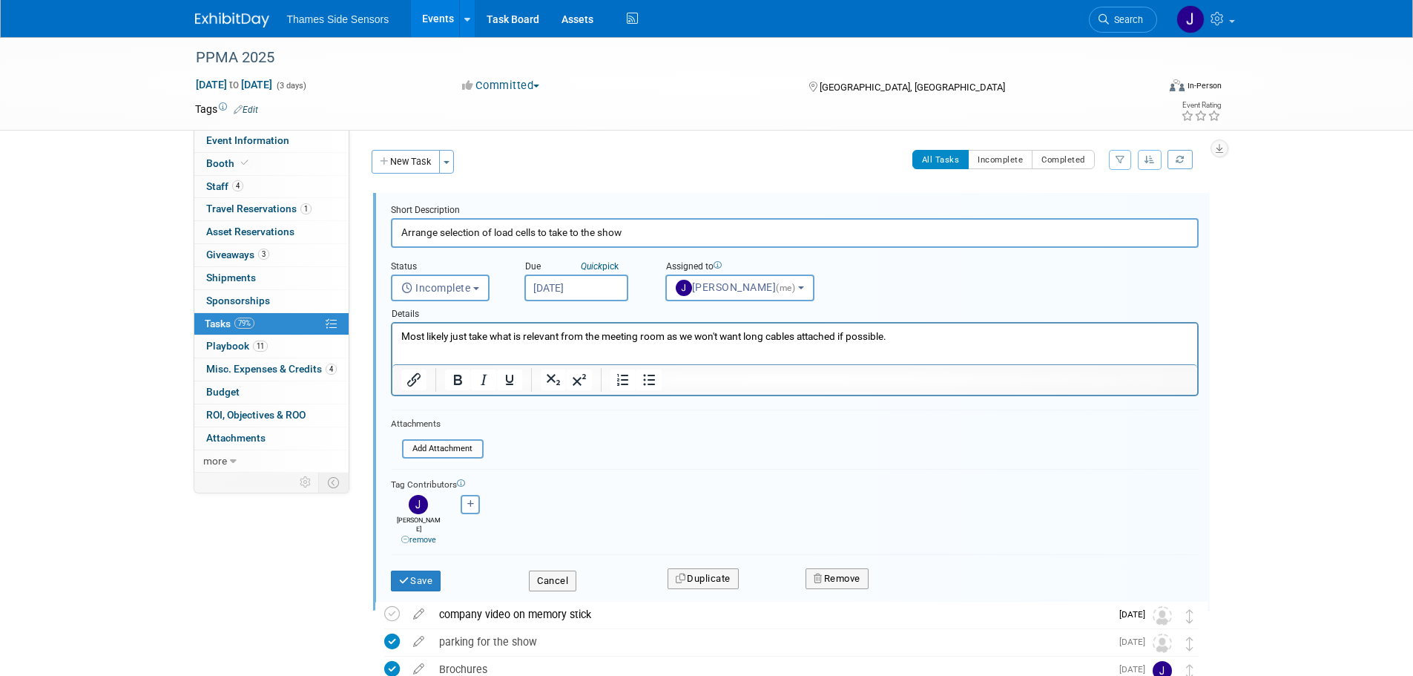
click at [568, 291] on body "Thames Side Sensors Events Add Event Bulk Upload Events Shareable Event Boards …" at bounding box center [706, 338] width 1413 height 676
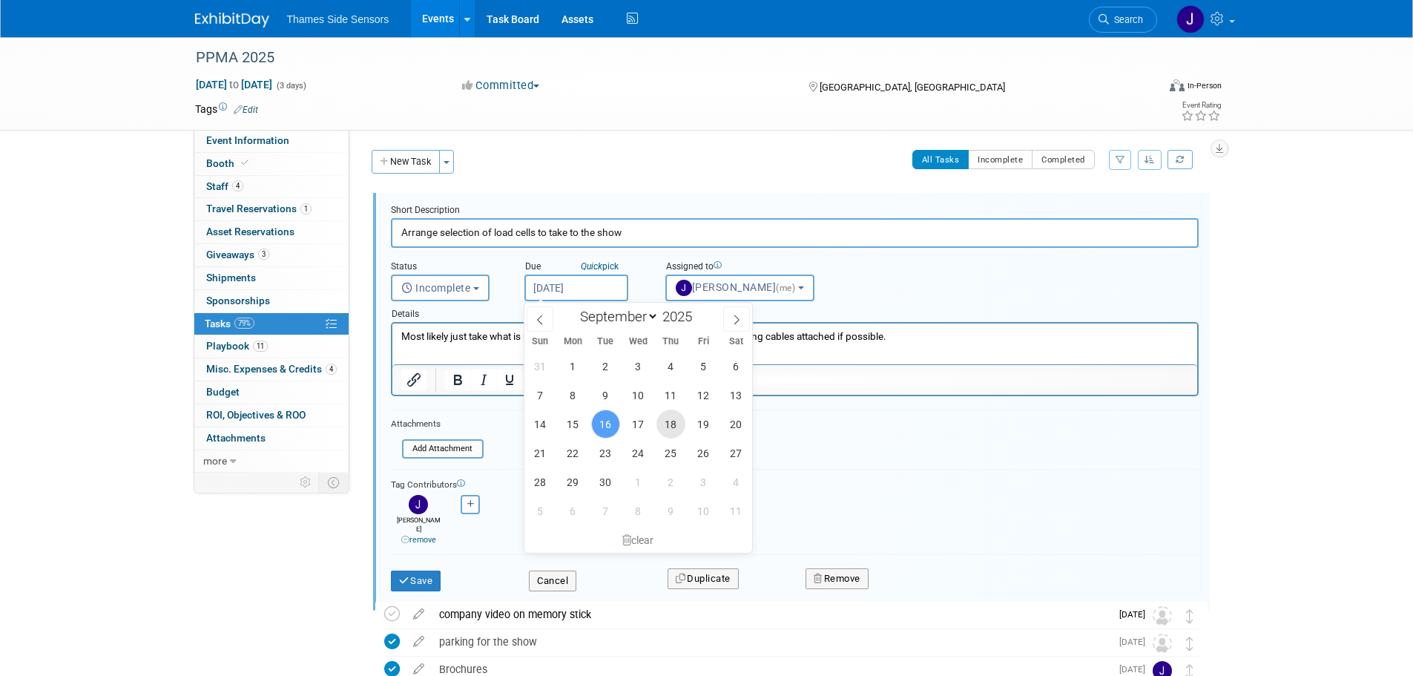
click at [683, 426] on span "18" at bounding box center [670, 423] width 29 height 29
type input "[DATE]"
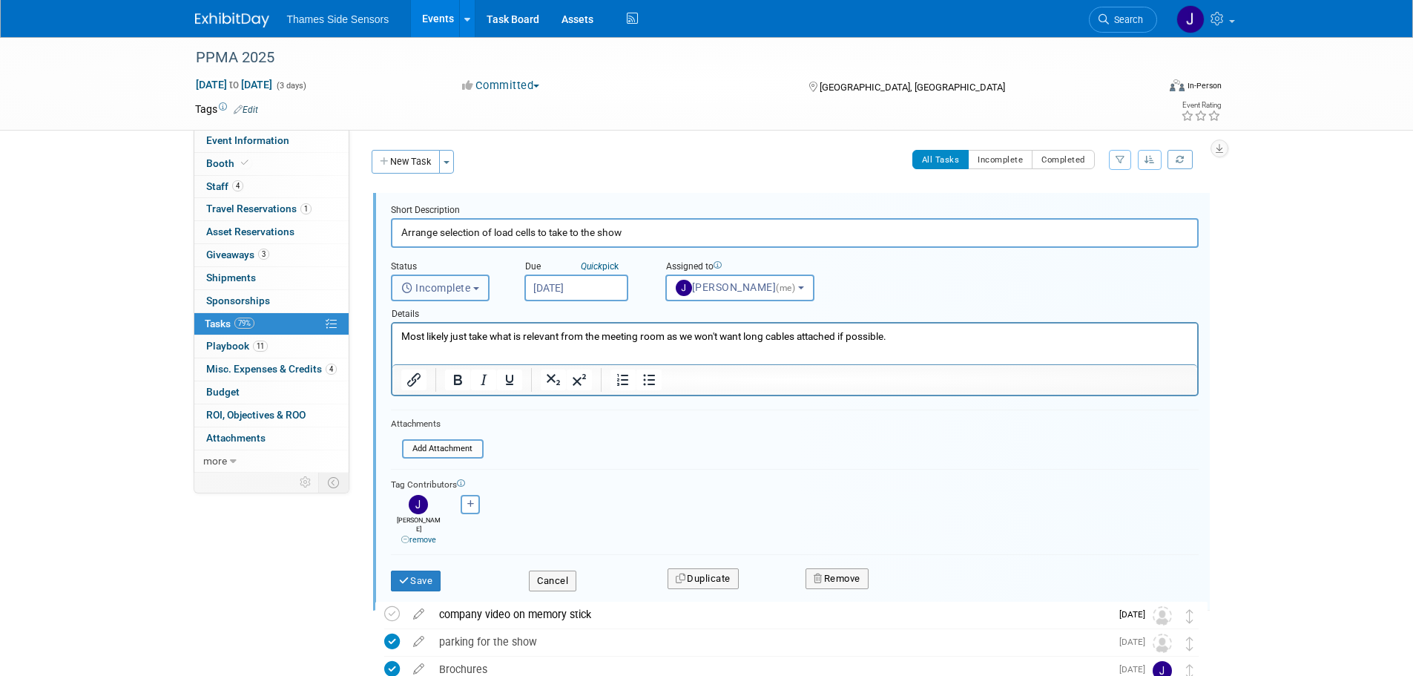
click at [483, 290] on button "Incomplete" at bounding box center [440, 287] width 99 height 27
click at [907, 275] on div "Status <i class="far fa-clock" style="padding: 6px 4px 6px 1px;"></i> Incomplet…" at bounding box center [795, 274] width 830 height 53
click at [406, 570] on button "Save" at bounding box center [416, 580] width 50 height 21
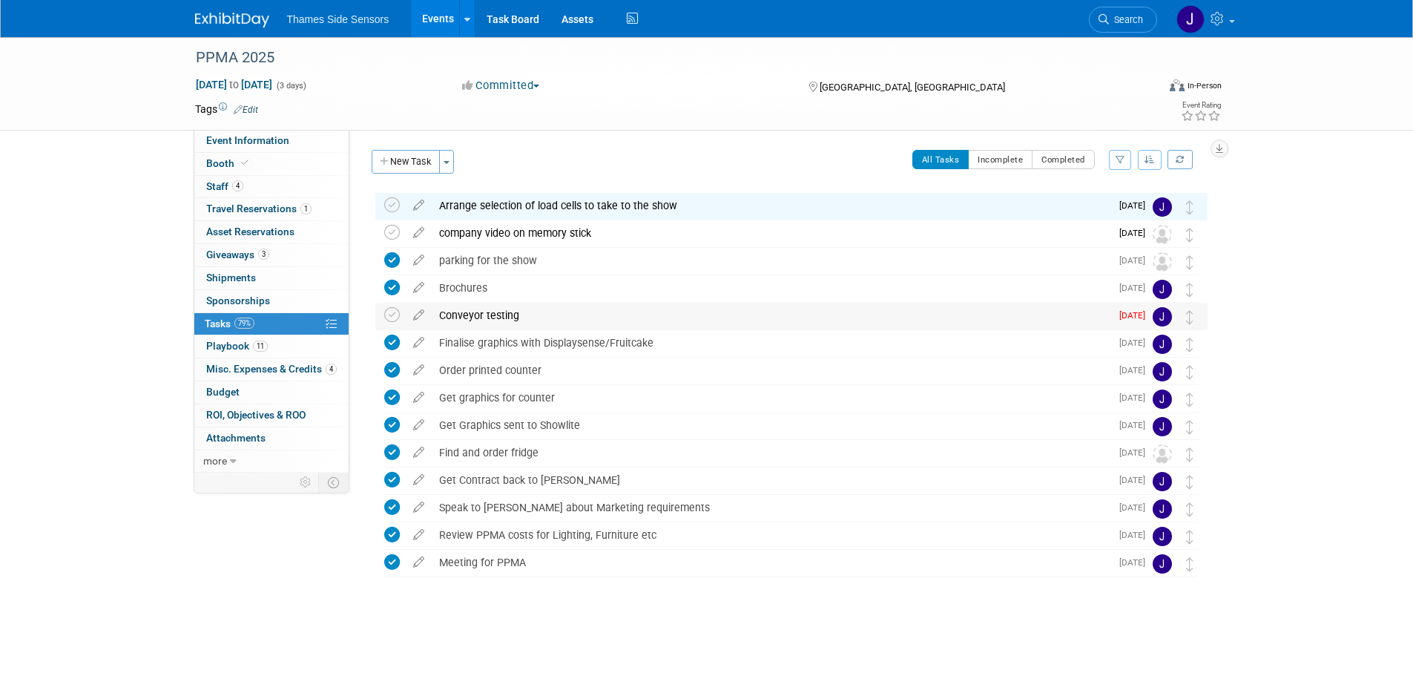
click at [523, 319] on div "Conveyor testing" at bounding box center [771, 315] width 678 height 25
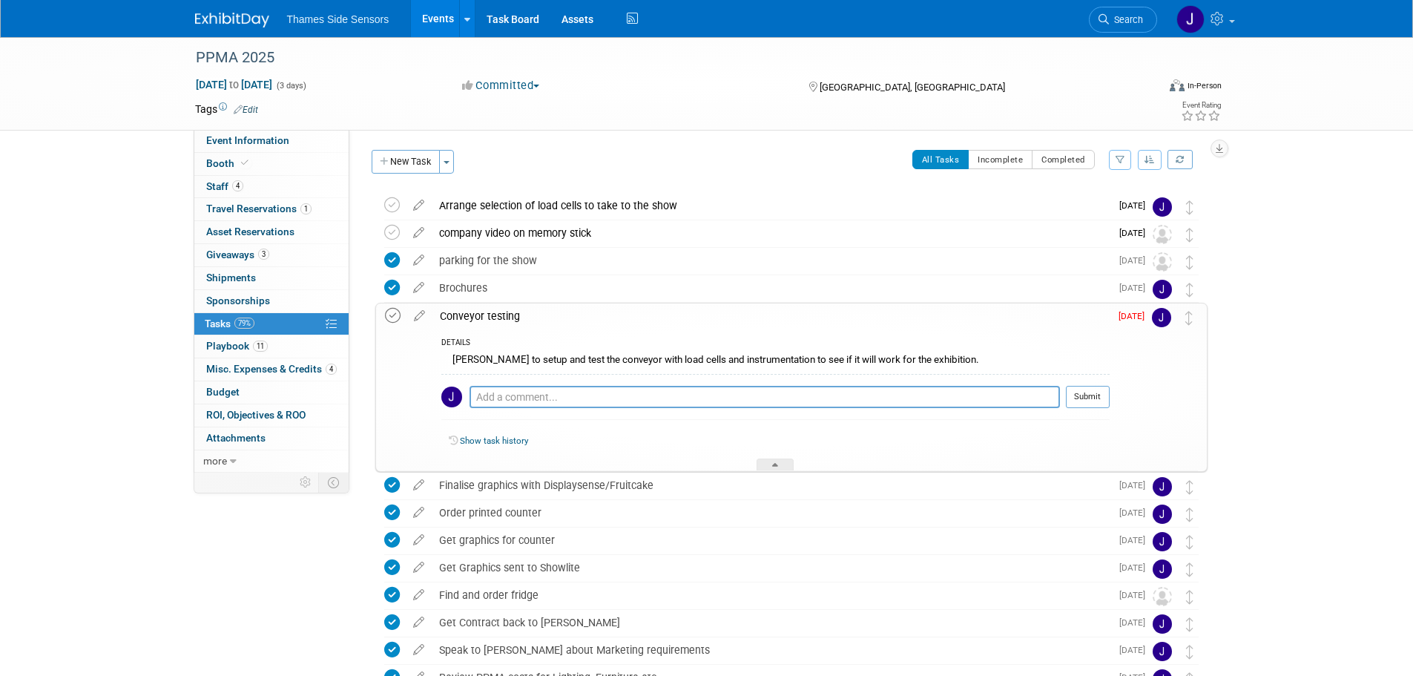
click at [397, 315] on icon at bounding box center [393, 316] width 16 height 16
click at [630, 141] on div "Event Website: Edit [URL][DOMAIN_NAME] Event Venue Name: [GEOGRAPHIC_DATA] NEC …" at bounding box center [783, 301] width 869 height 343
click at [1276, 424] on div "PPMA 2025 [DATE] to [DATE] (3 days) [DATE] to [DATE] Committed Committed Consid…" at bounding box center [706, 423] width 1413 height 773
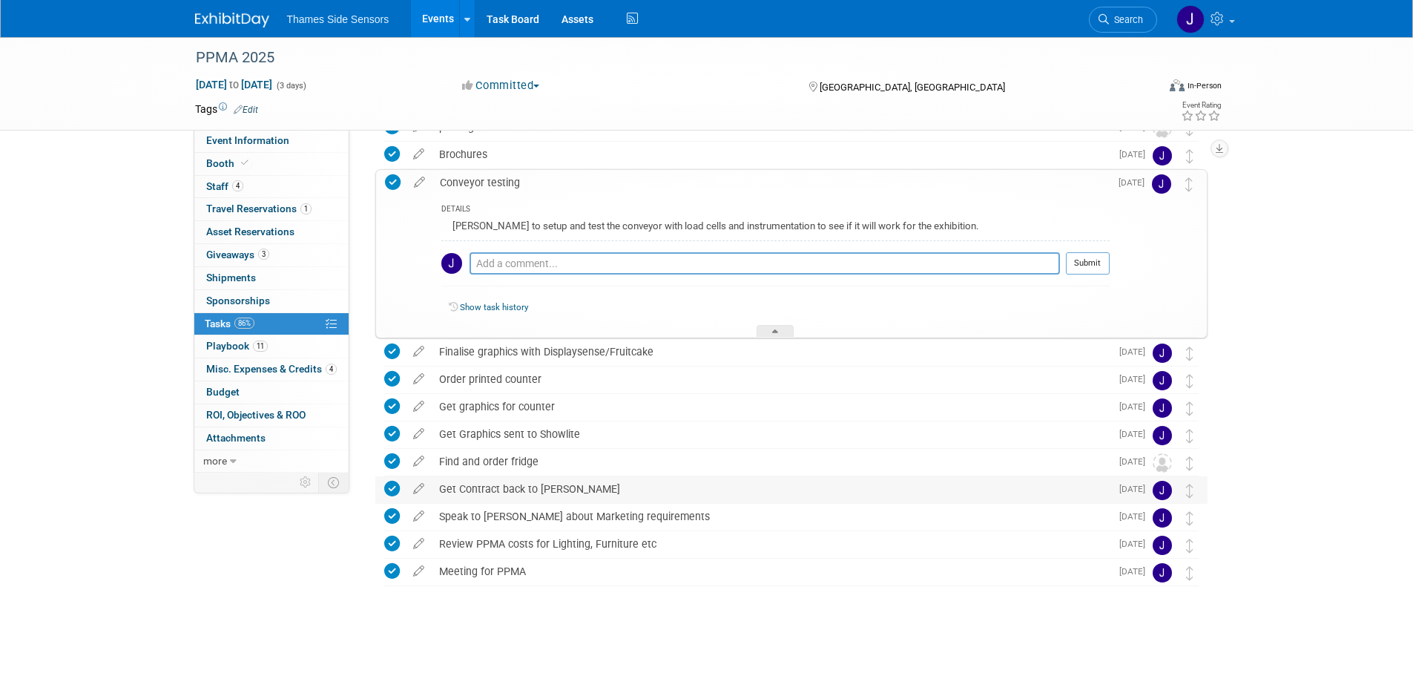
scroll to position [134, 0]
click at [201, 577] on div "Event Information Event Info Booth Booth 4 Staff 4 Staff 1 Travel Reservations …" at bounding box center [707, 274] width 1046 height 743
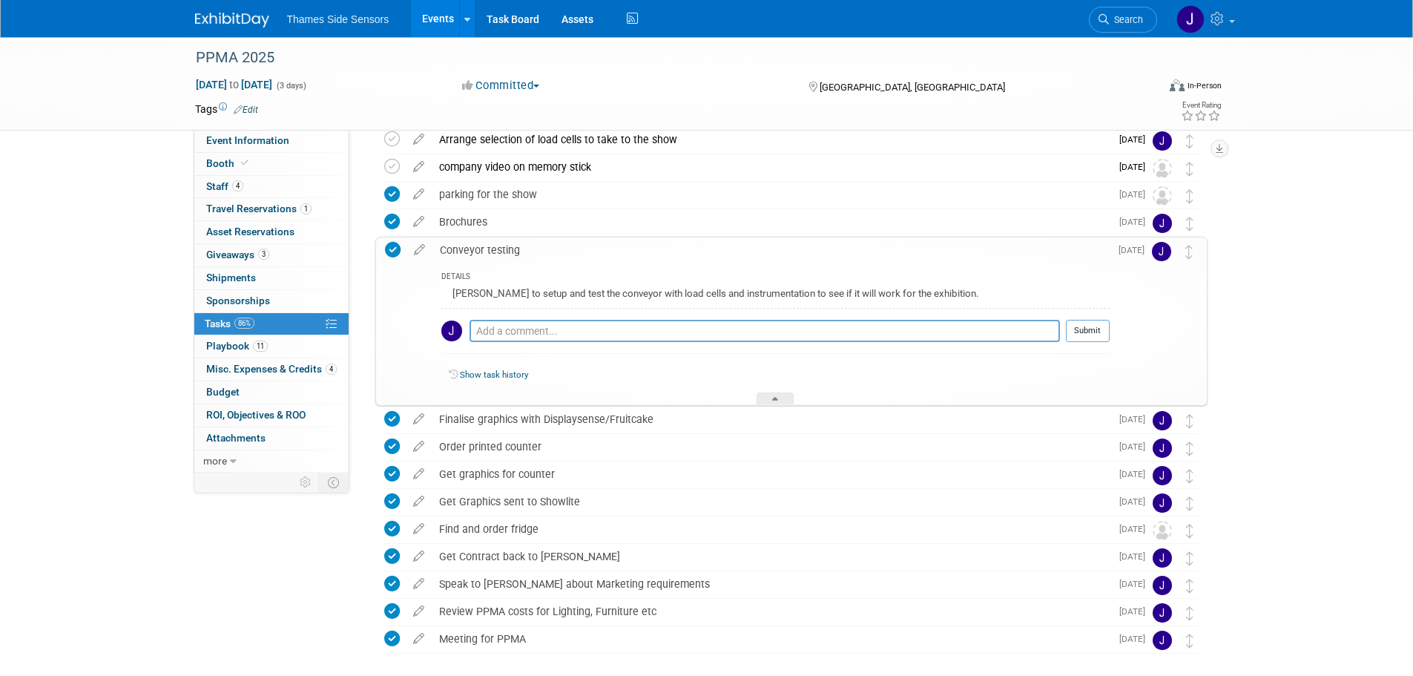
scroll to position [0, 0]
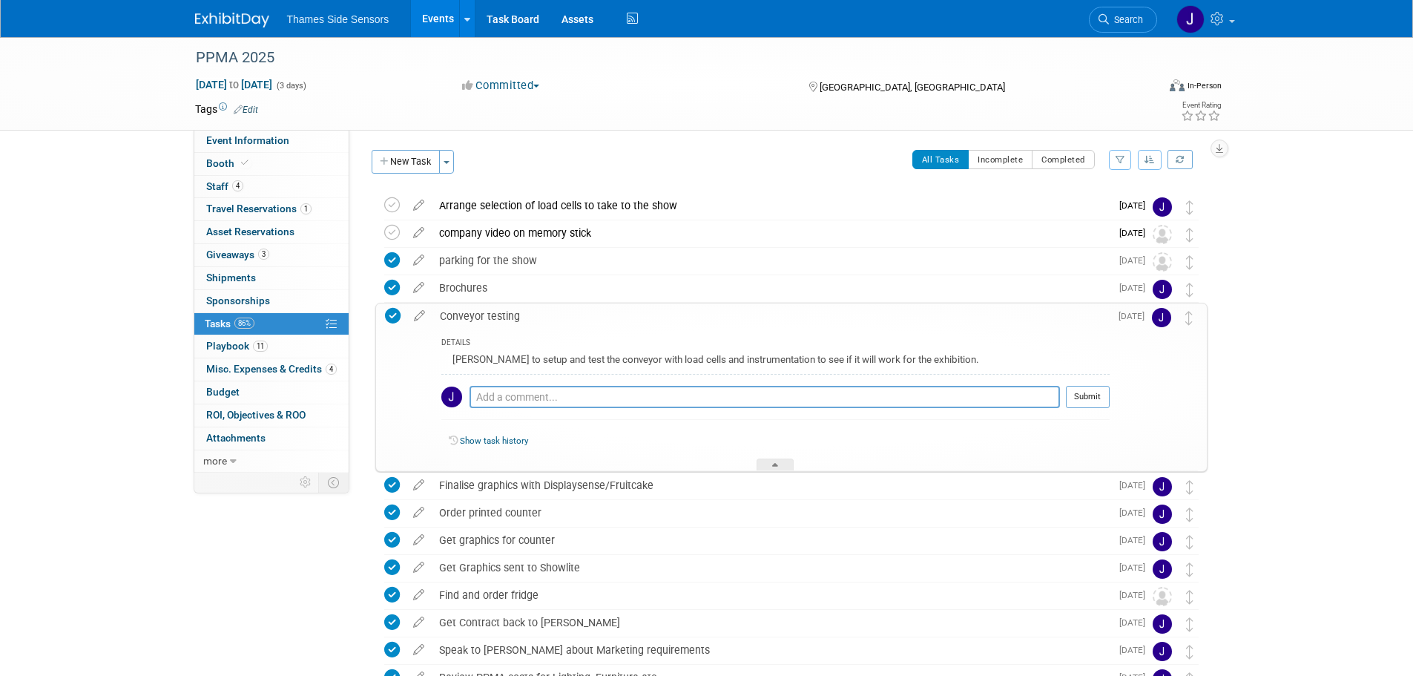
click at [38, 532] on div "PPMA 2025 [DATE] to [DATE] (3 days) [DATE] to [DATE] Committed Committed Consid…" at bounding box center [706, 423] width 1413 height 773
click at [277, 185] on link "4 Staff 4" at bounding box center [271, 187] width 154 height 22
